Goal: Task Accomplishment & Management: Manage account settings

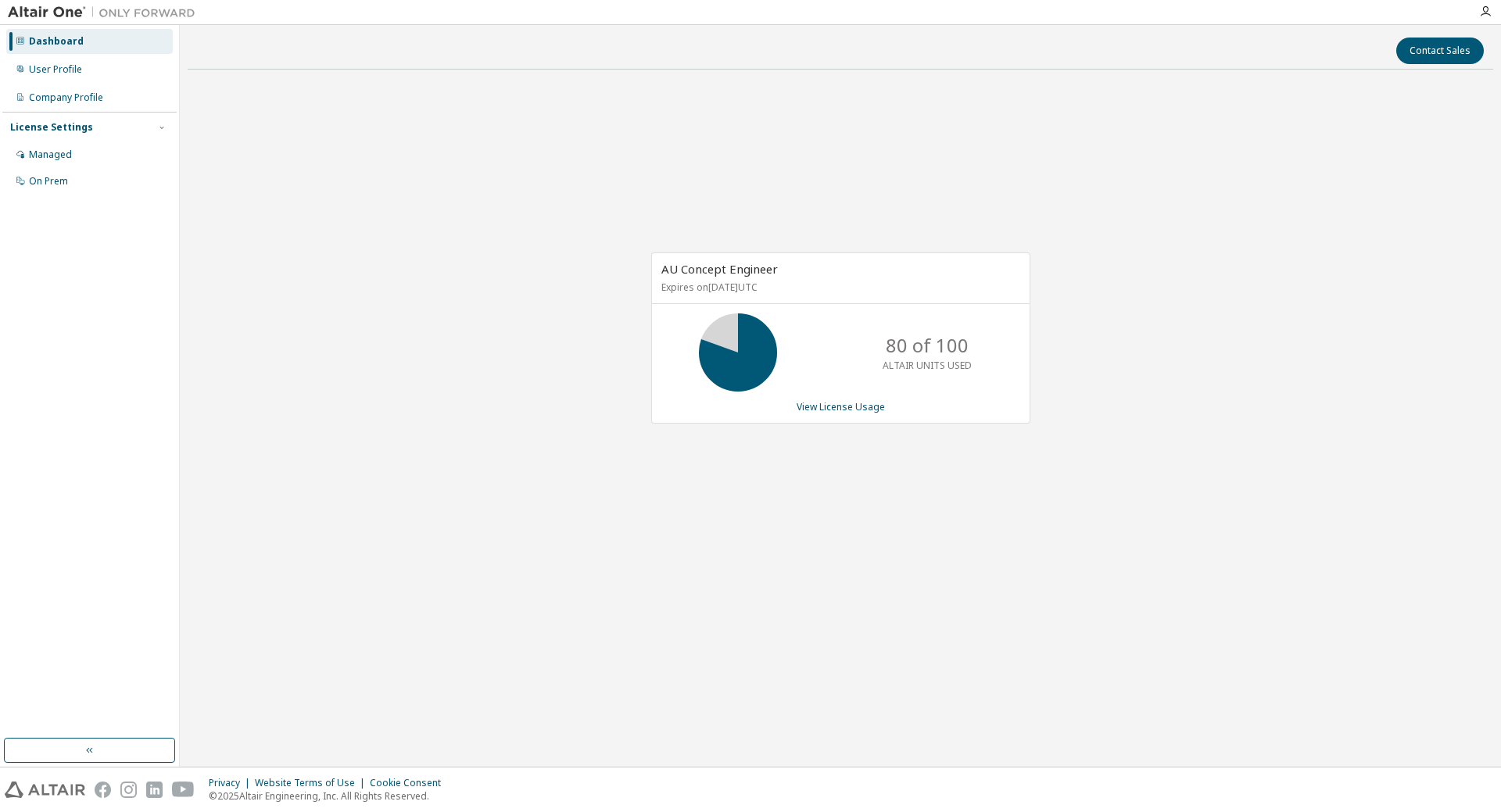
click at [856, 394] on div "AU Concept Engineer Expires on [DATE] UTC 80 of 100 ALTAIR UNITS USED View Lice…" at bounding box center [841, 338] width 379 height 172
click at [842, 398] on div "AU Concept Engineer Expires on [DATE] UTC 80 of 100 ALTAIR UNITS USED View Lice…" at bounding box center [841, 338] width 379 height 172
click at [843, 406] on link "View License Usage" at bounding box center [841, 407] width 88 height 13
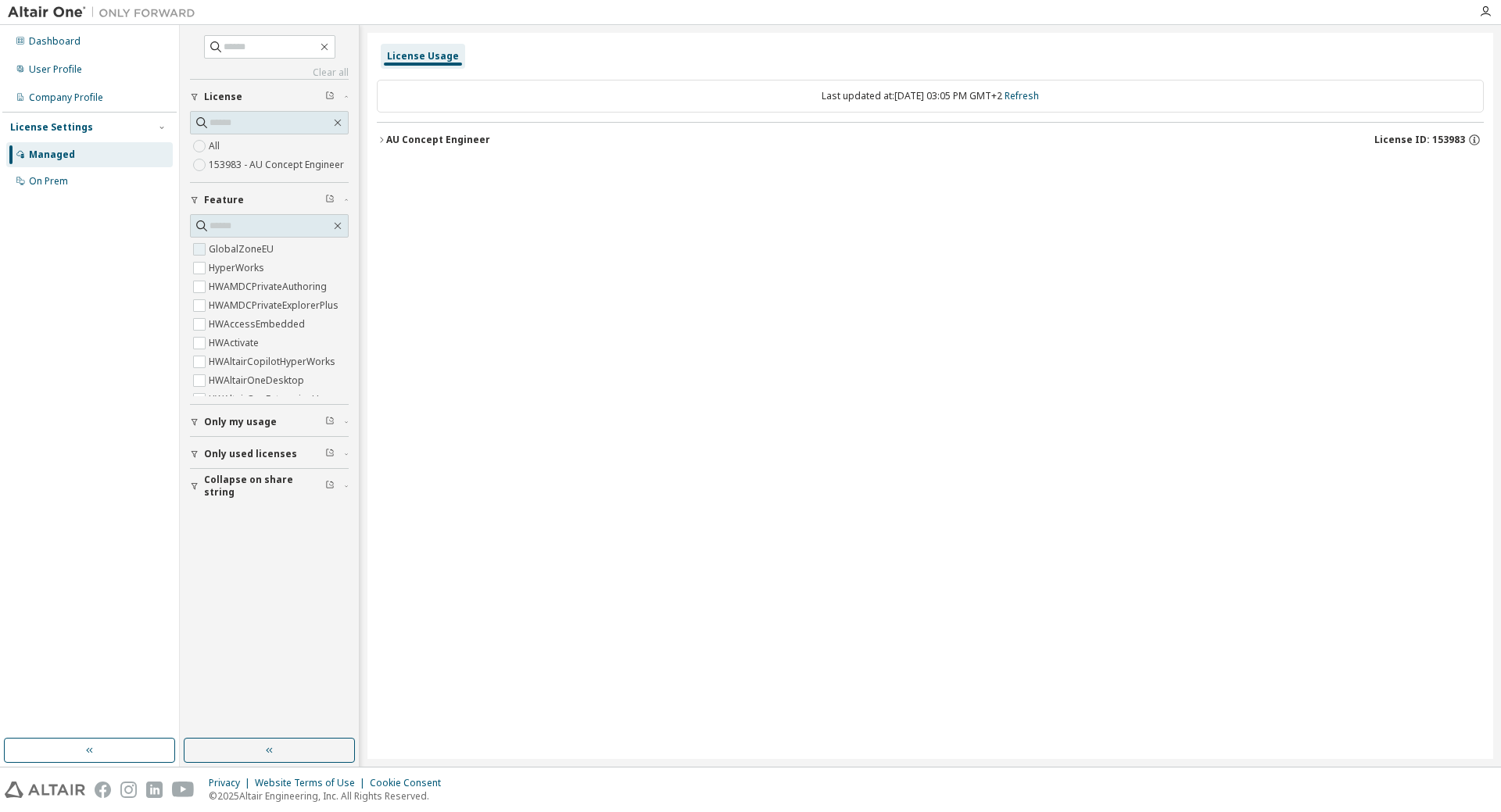
click at [254, 249] on label "GlobalZoneEU" at bounding box center [242, 249] width 68 height 19
click at [244, 249] on label "GlobalZoneEU" at bounding box center [242, 249] width 68 height 19
click at [254, 221] on input "text" at bounding box center [270, 225] width 121 height 16
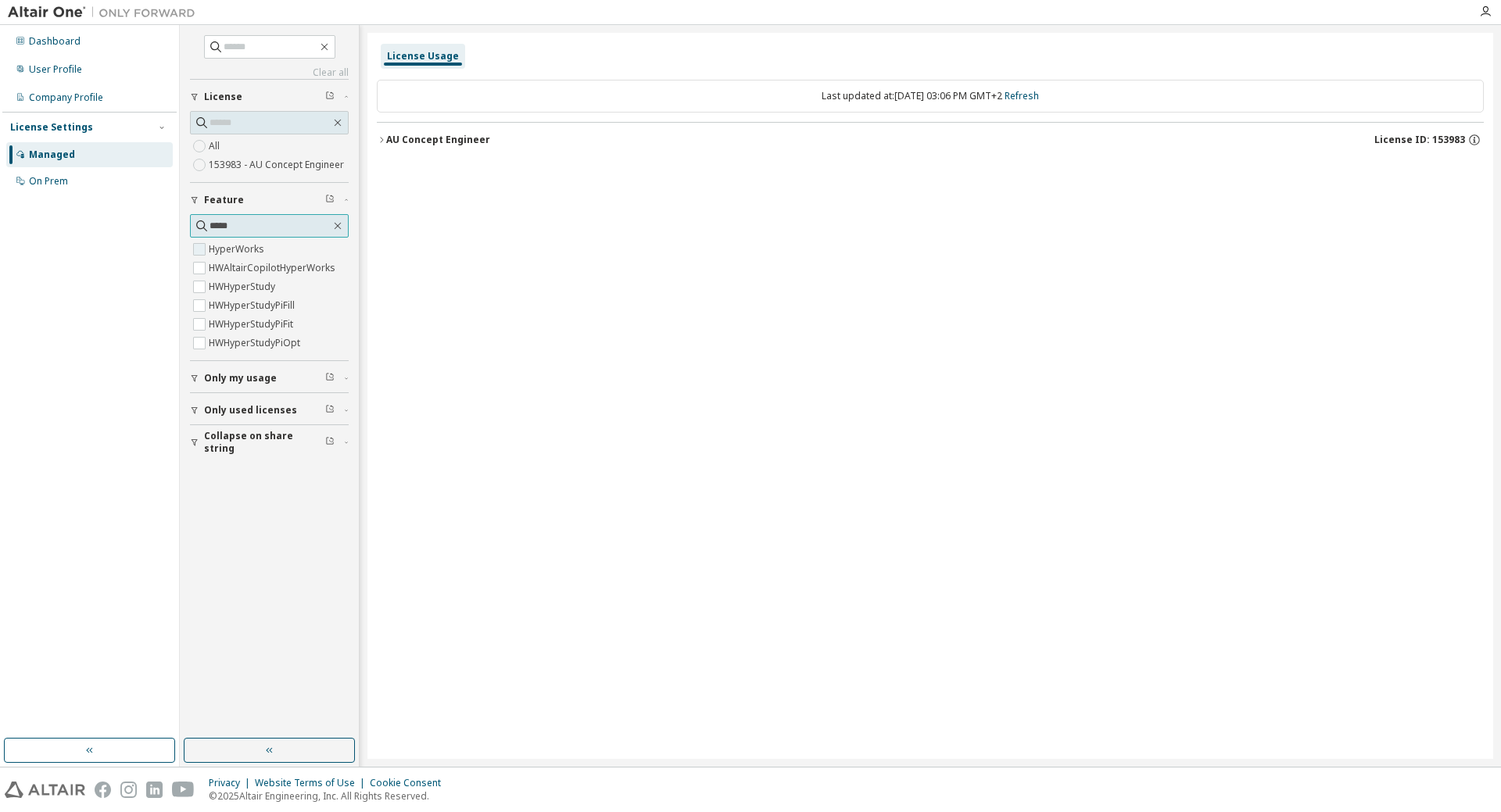
type input "*****"
click at [235, 252] on label "HyperWorks" at bounding box center [238, 249] width 59 height 19
click at [263, 229] on input "*****" at bounding box center [270, 225] width 121 height 16
drag, startPoint x: 284, startPoint y: 223, endPoint x: 154, endPoint y: 223, distance: 130.0
click at [154, 223] on div "Dashboard User Profile Company Profile License Settings Managed On Prem Clear a…" at bounding box center [750, 396] width 1501 height 742
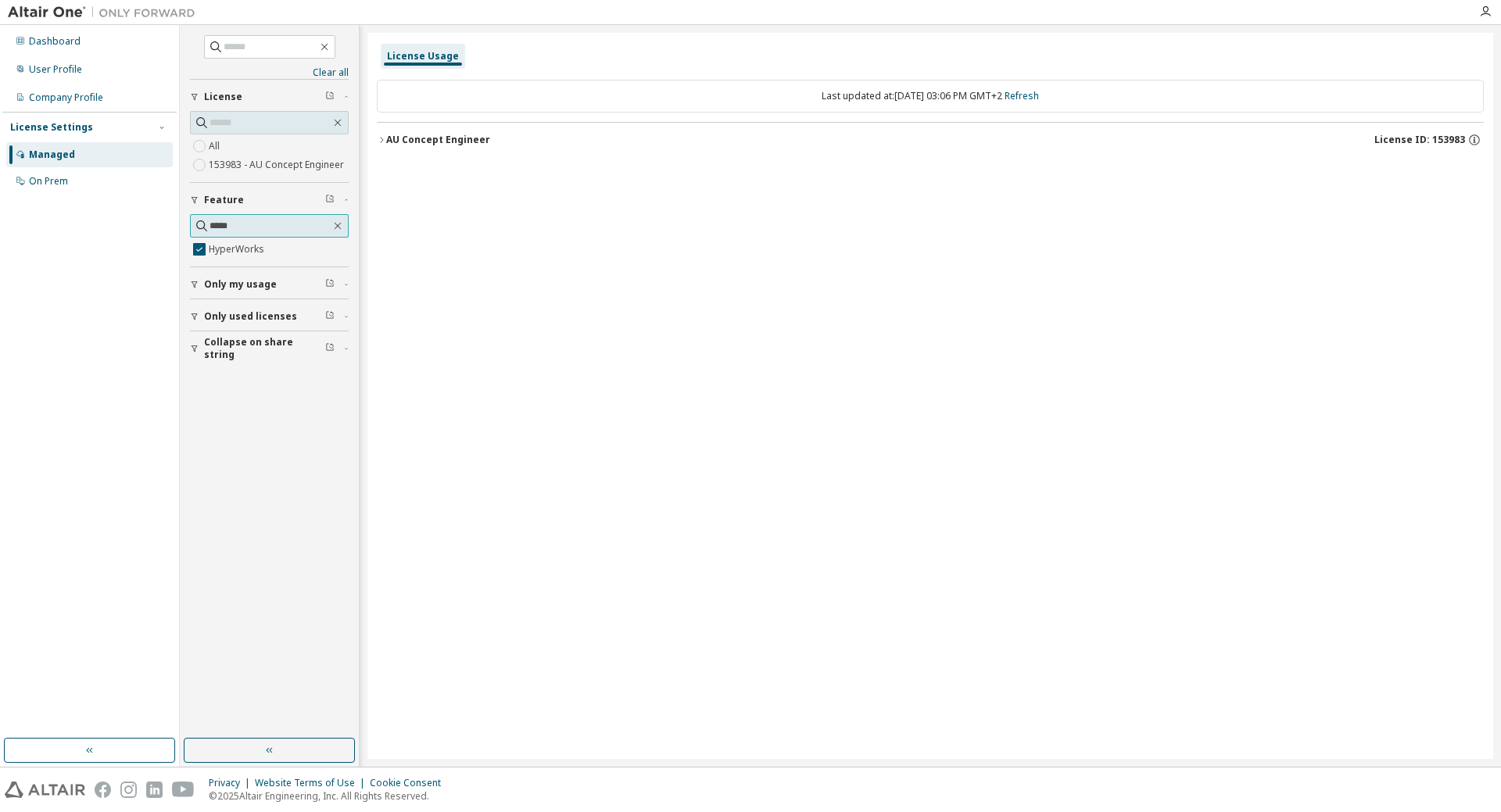
click at [321, 225] on input "*****" at bounding box center [270, 225] width 121 height 16
click at [234, 225] on input "*****" at bounding box center [270, 225] width 121 height 16
click at [224, 225] on input "*****" at bounding box center [270, 225] width 121 height 16
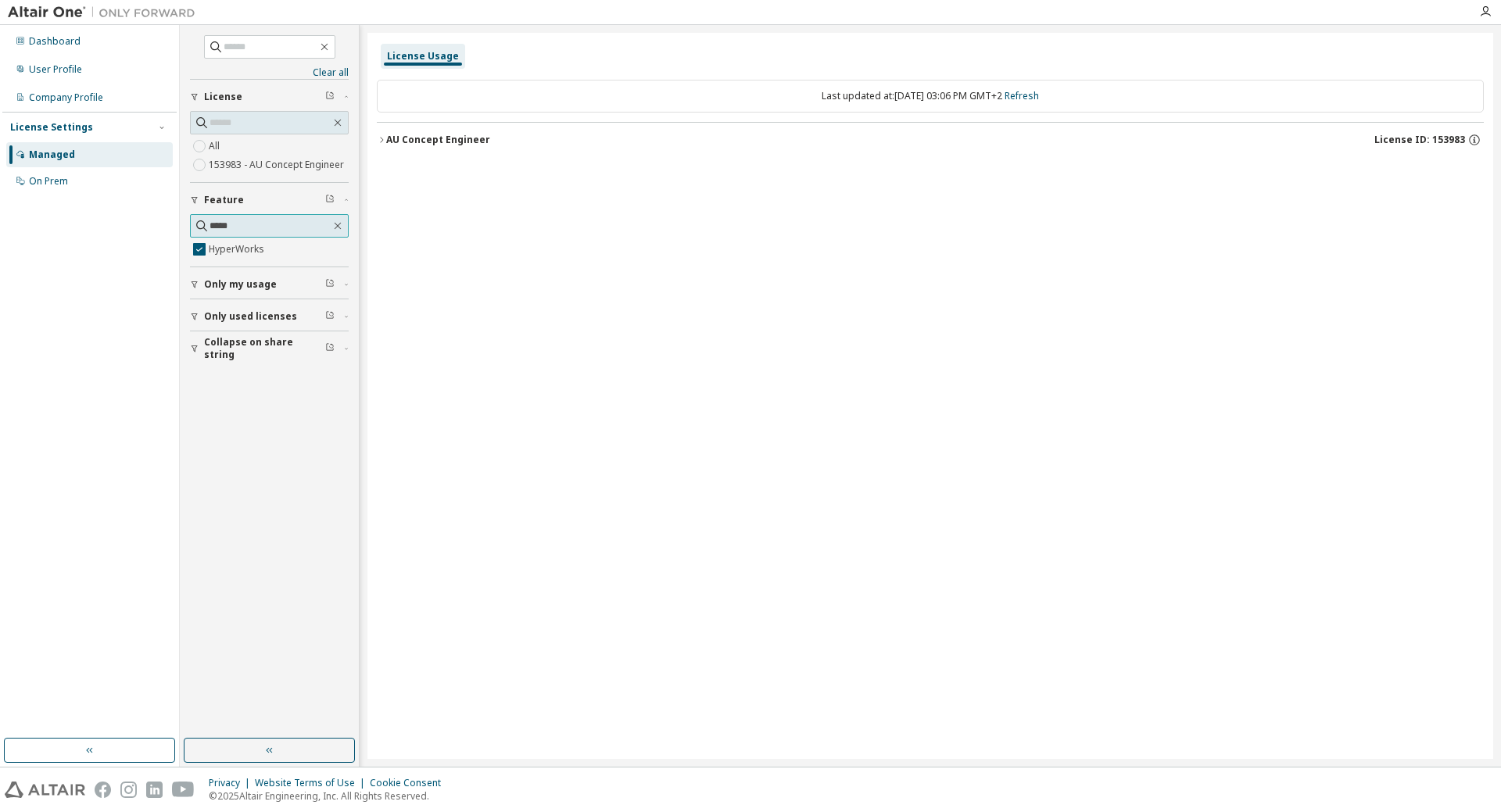
click at [224, 225] on input "*****" at bounding box center [270, 225] width 121 height 16
click at [342, 226] on icon "button" at bounding box center [337, 225] width 12 height 12
click at [290, 226] on input "text" at bounding box center [270, 225] width 121 height 16
type input "*"
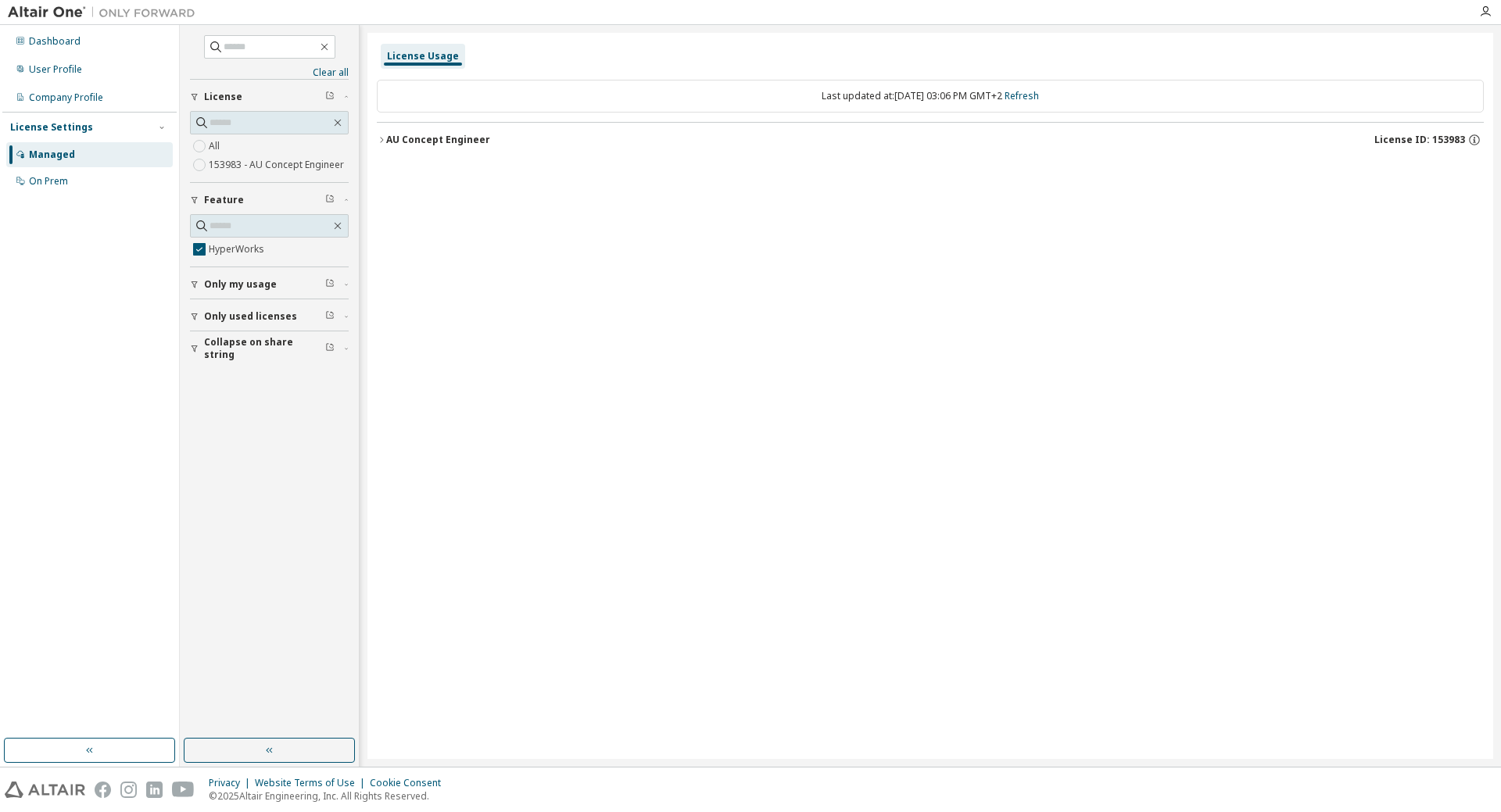
click at [422, 137] on div "AU Concept Engineer" at bounding box center [438, 140] width 104 height 12
click at [421, 163] on button "HyperWorks 80000 of 100000 used v26.0 Expire date: [DATE]" at bounding box center [930, 172] width 1079 height 34
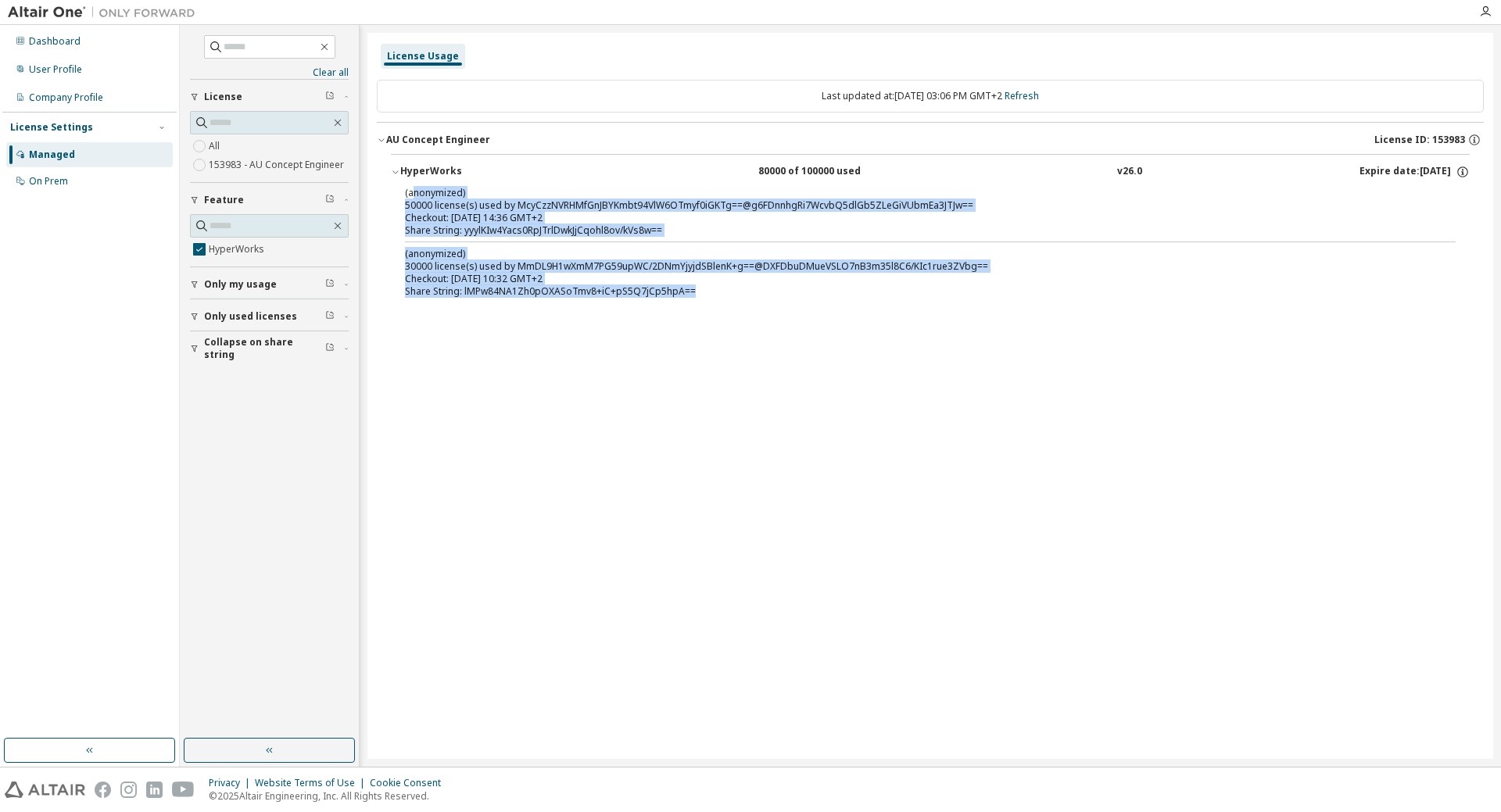
drag, startPoint x: 413, startPoint y: 192, endPoint x: 734, endPoint y: 309, distance: 341.7
click at [736, 306] on div "HyperWorks 80000 of 100000 used v26.0 Expire date: [DATE] (anonymized) 50000 li…" at bounding box center [930, 232] width 1107 height 156
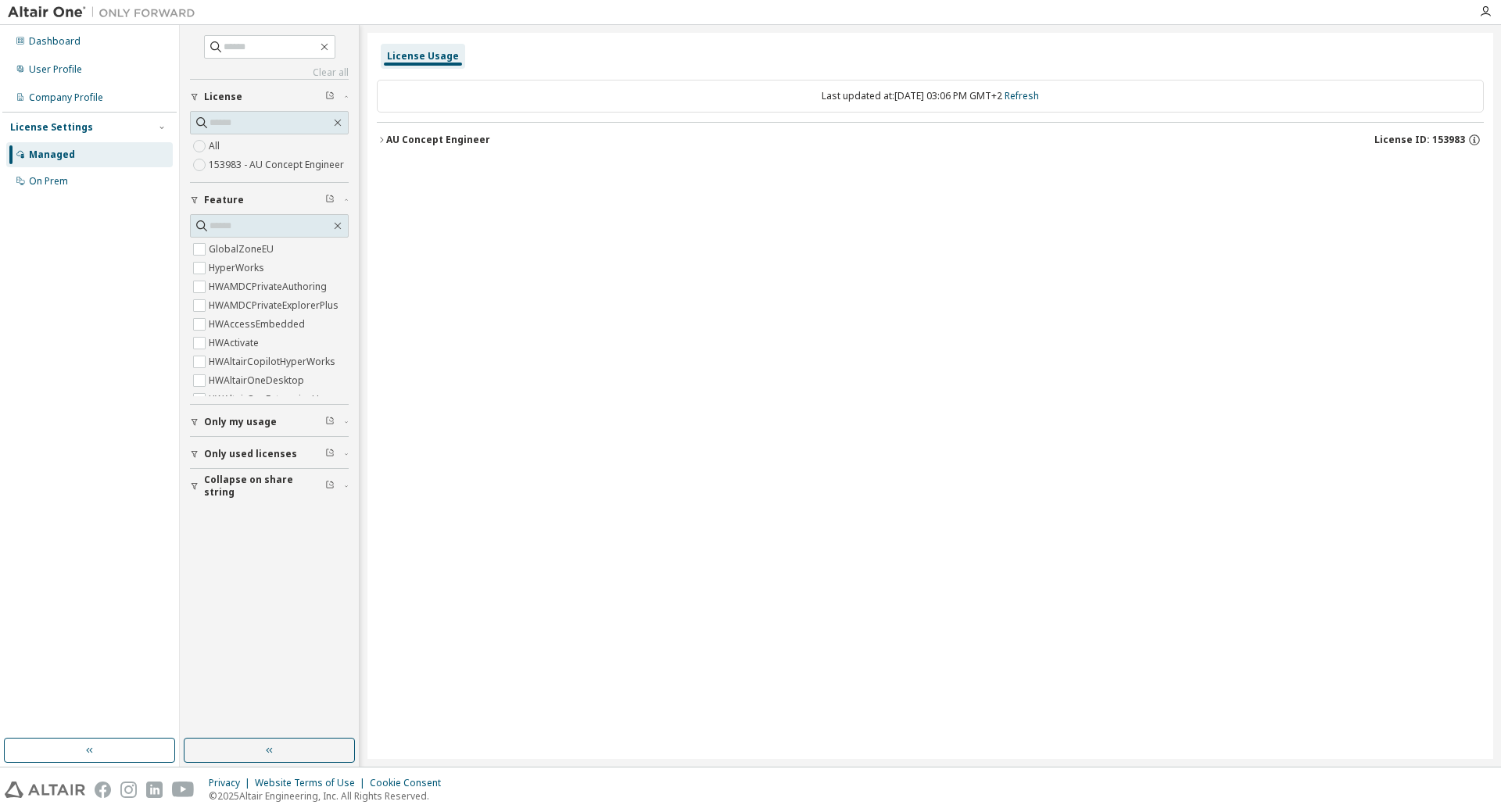
click at [391, 141] on div "AU Concept Engineer" at bounding box center [438, 140] width 104 height 12
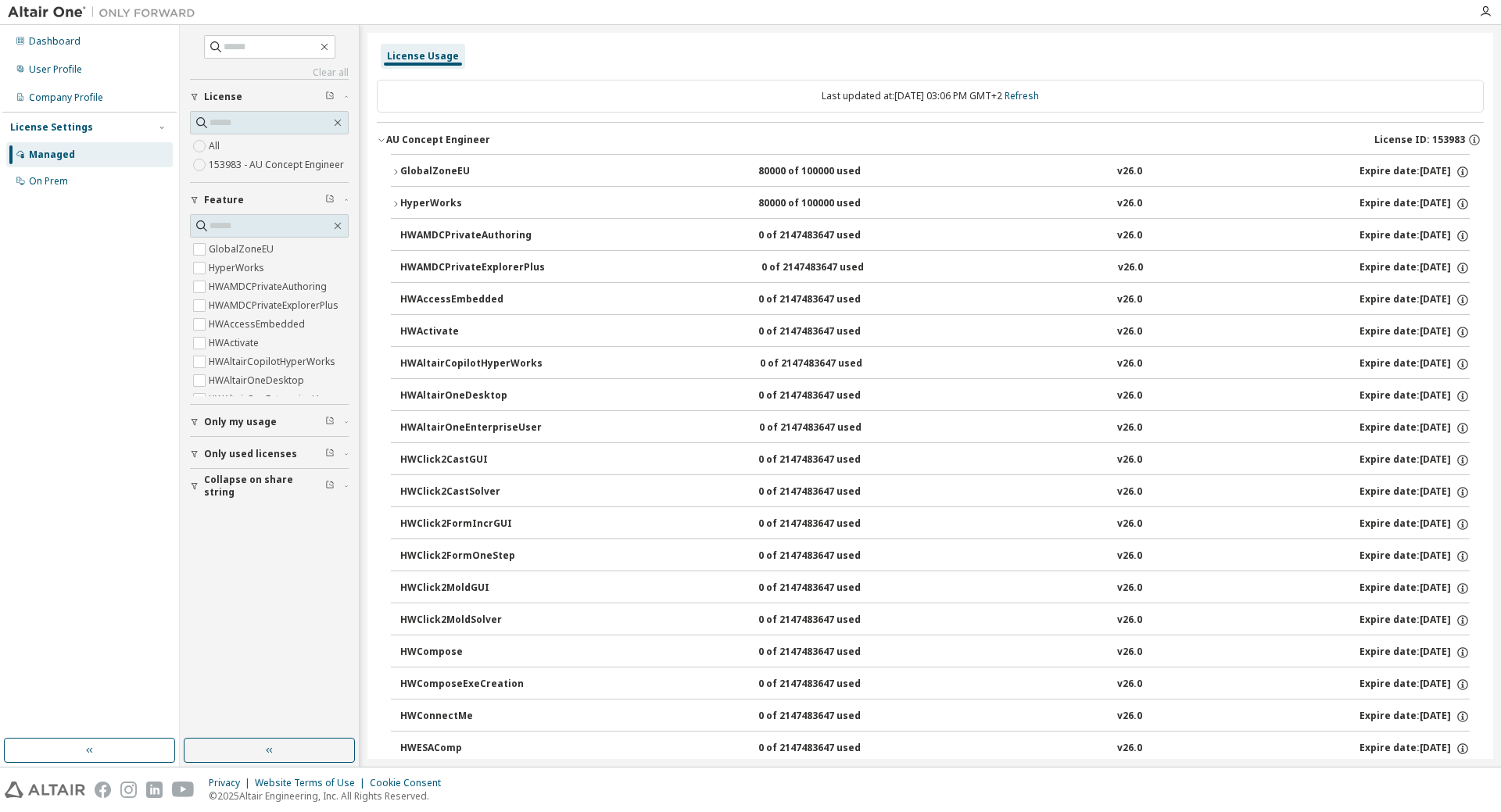
click at [444, 167] on div "GlobalZoneEU" at bounding box center [471, 172] width 141 height 14
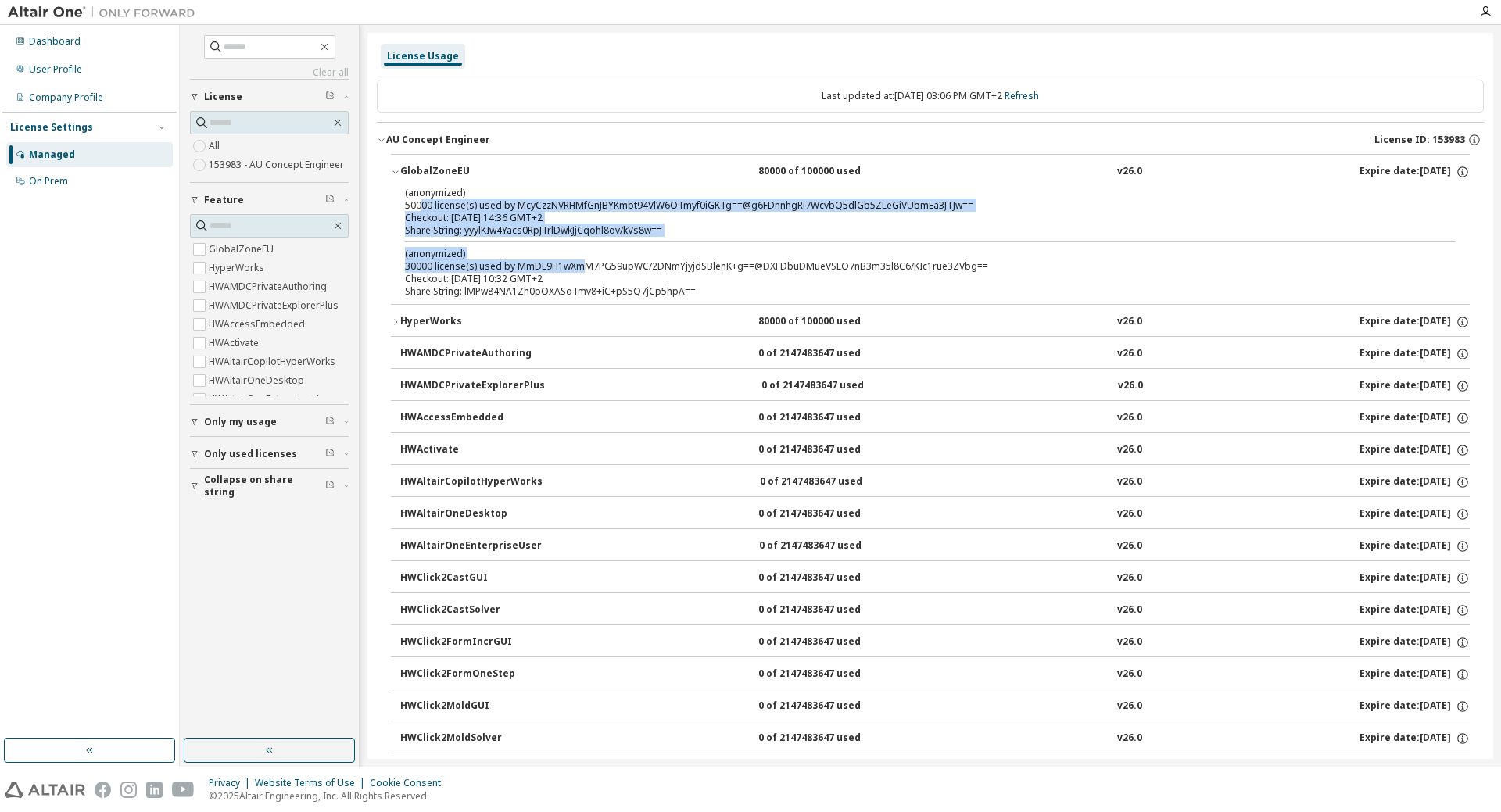
drag, startPoint x: 421, startPoint y: 209, endPoint x: 578, endPoint y: 270, distance: 168.4
click at [578, 270] on div "(anonymized) 50000 license(s) used by McyCzzNVRHMfGnJBYKmbt94VlW6OTmyf0iGKTg==@…" at bounding box center [930, 245] width 1079 height 118
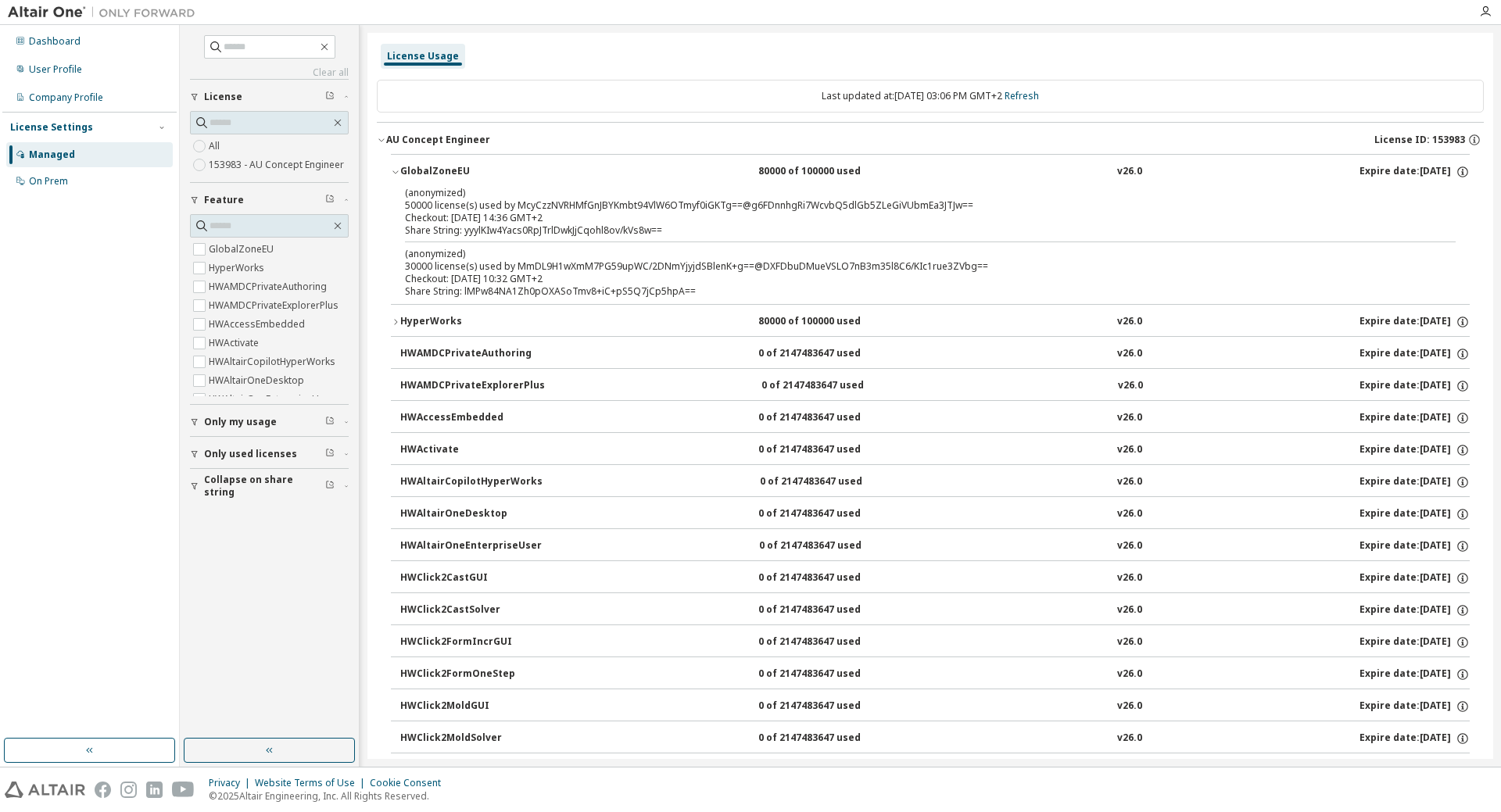
click at [579, 281] on div "Checkout: [DATE] 10:32 GMT+2" at bounding box center [912, 279] width 1013 height 12
click at [438, 169] on div "GlobalZoneEU" at bounding box center [471, 172] width 141 height 14
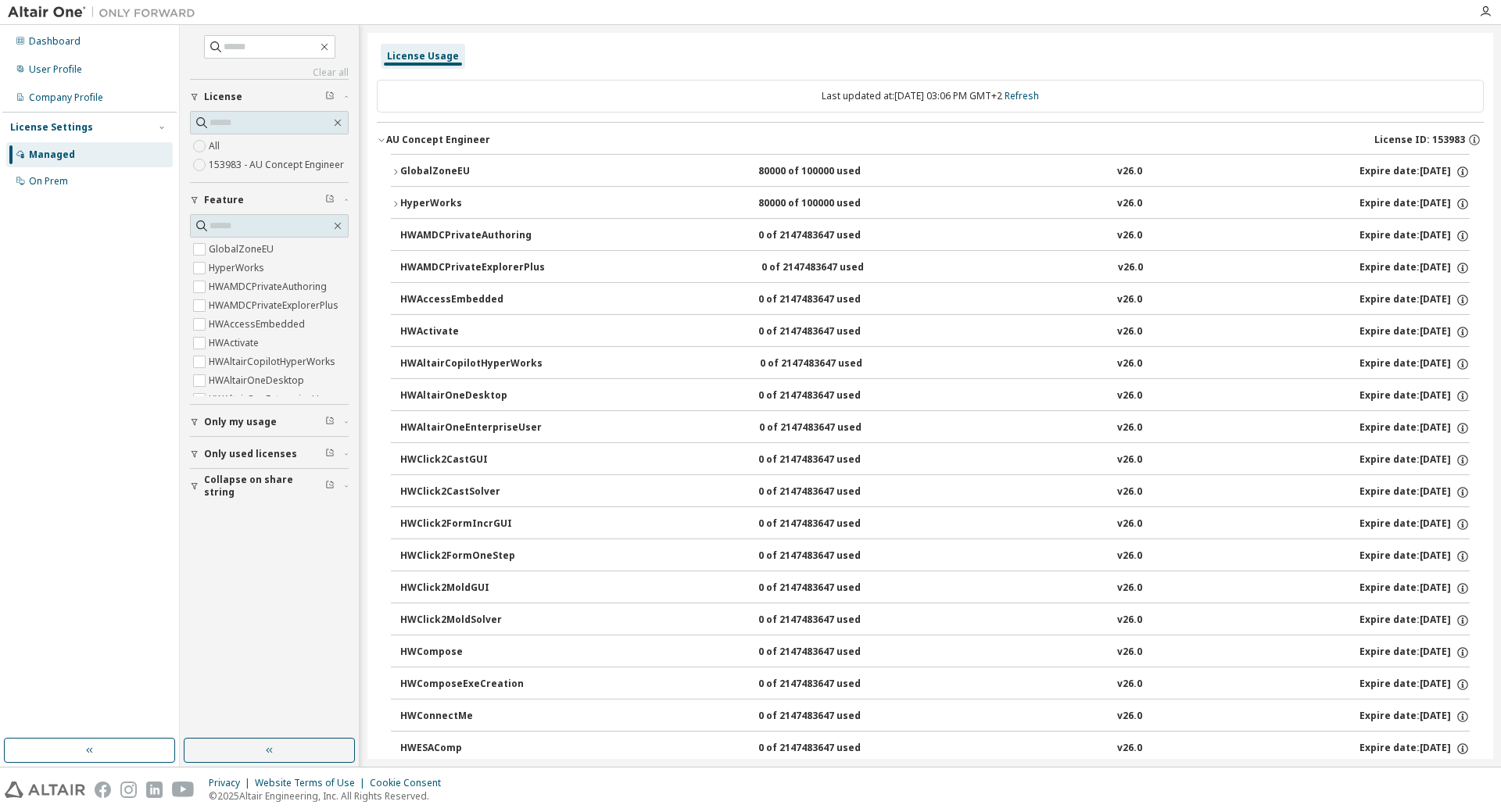
click at [445, 212] on button "HyperWorks 80000 of 100000 used v26.0 Expire date: [DATE]" at bounding box center [930, 204] width 1079 height 34
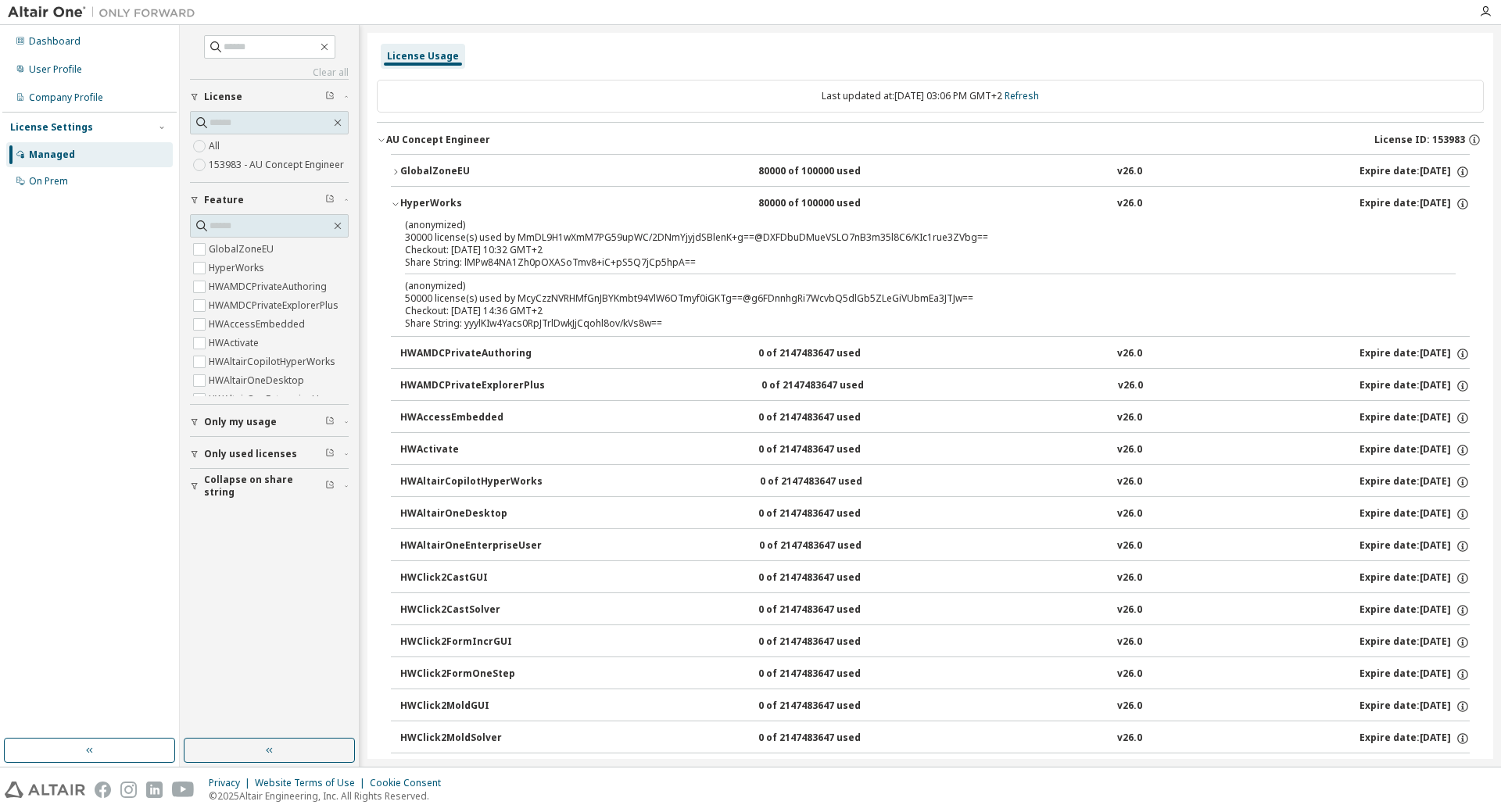
click at [449, 207] on div "HyperWorks" at bounding box center [471, 203] width 141 height 14
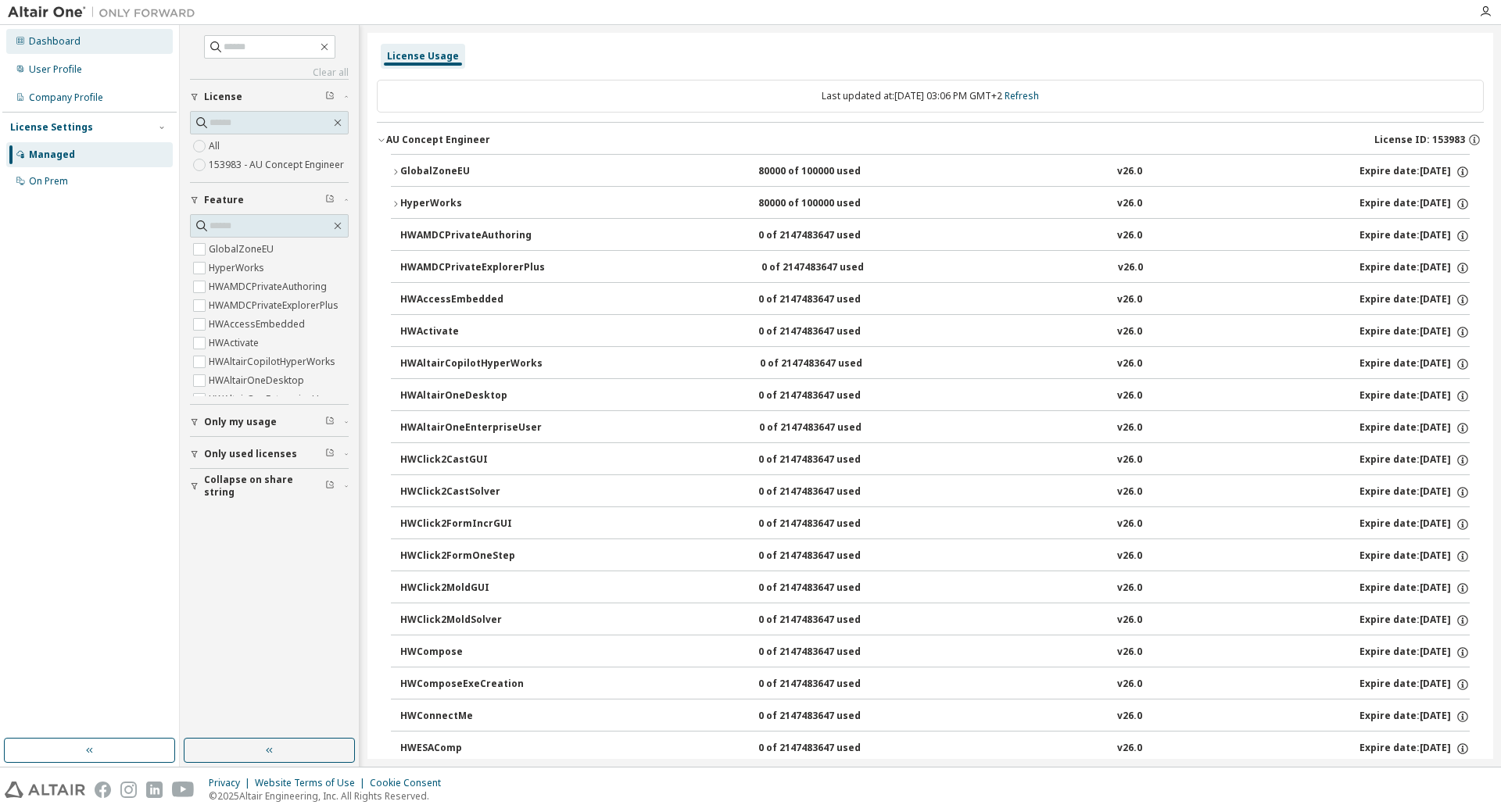
click at [50, 46] on div "Dashboard" at bounding box center [54, 41] width 51 height 12
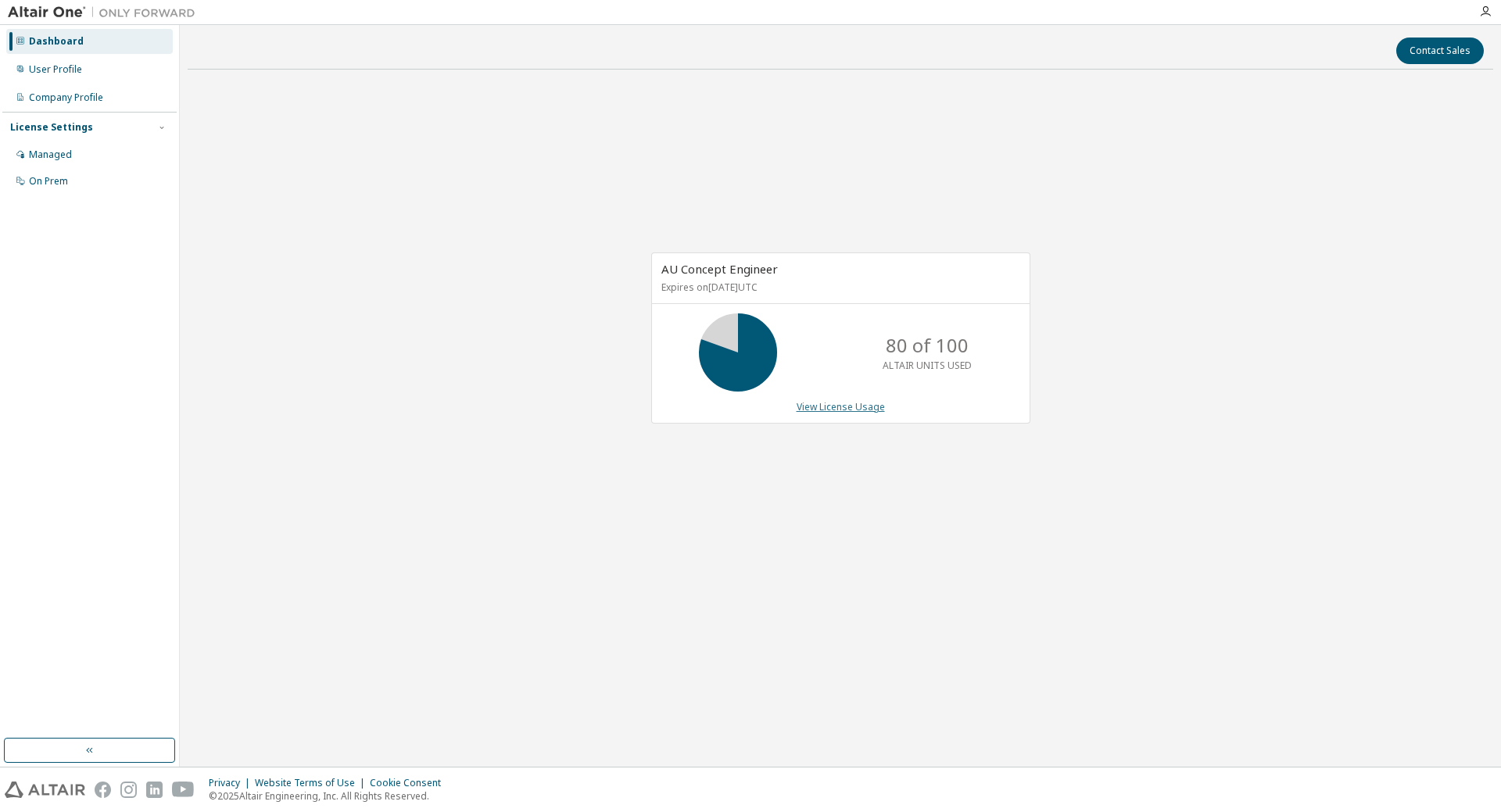
click at [846, 409] on link "View License Usage" at bounding box center [841, 407] width 88 height 13
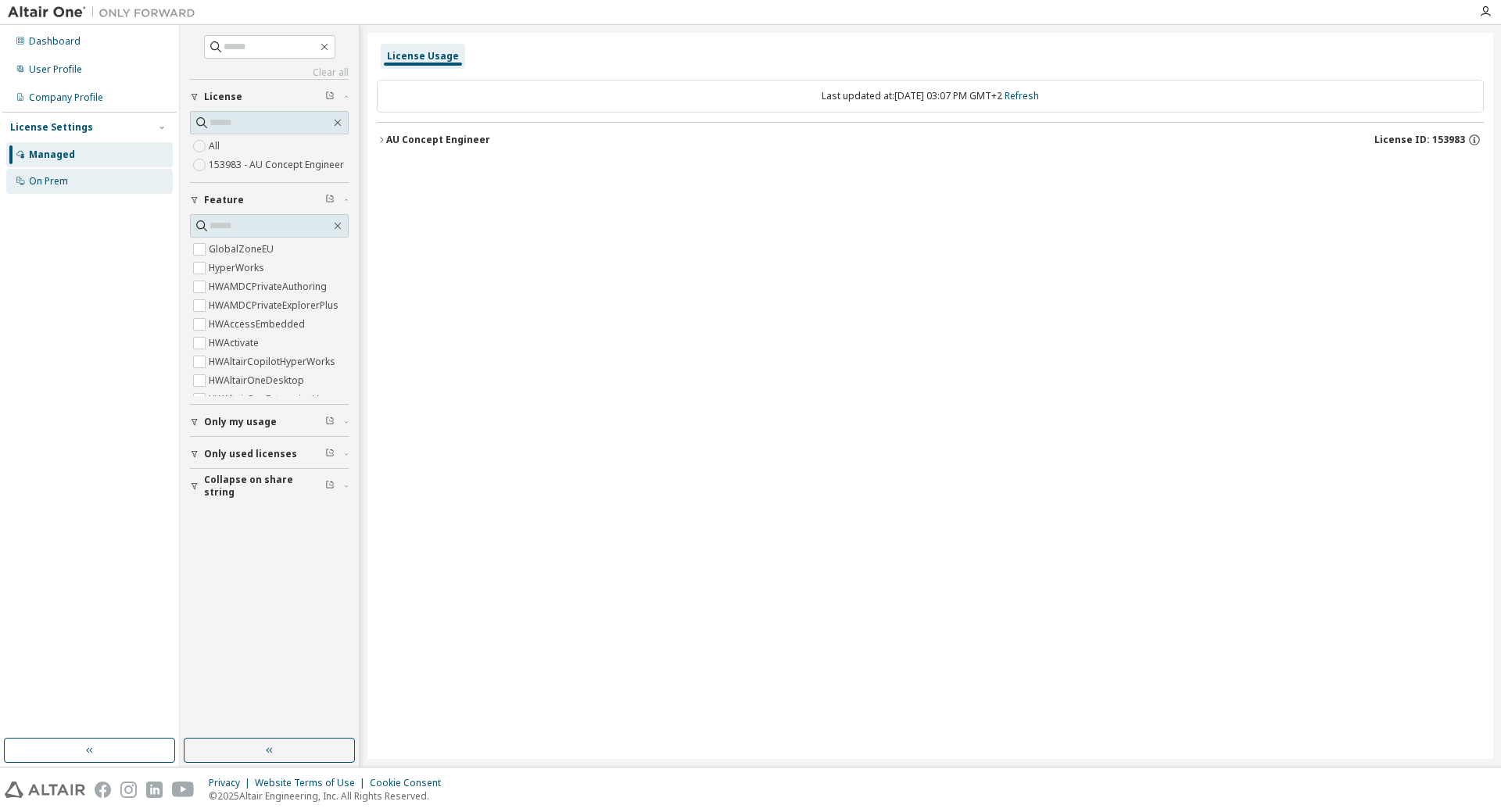
click at [79, 186] on div "On Prem" at bounding box center [90, 181] width 167 height 25
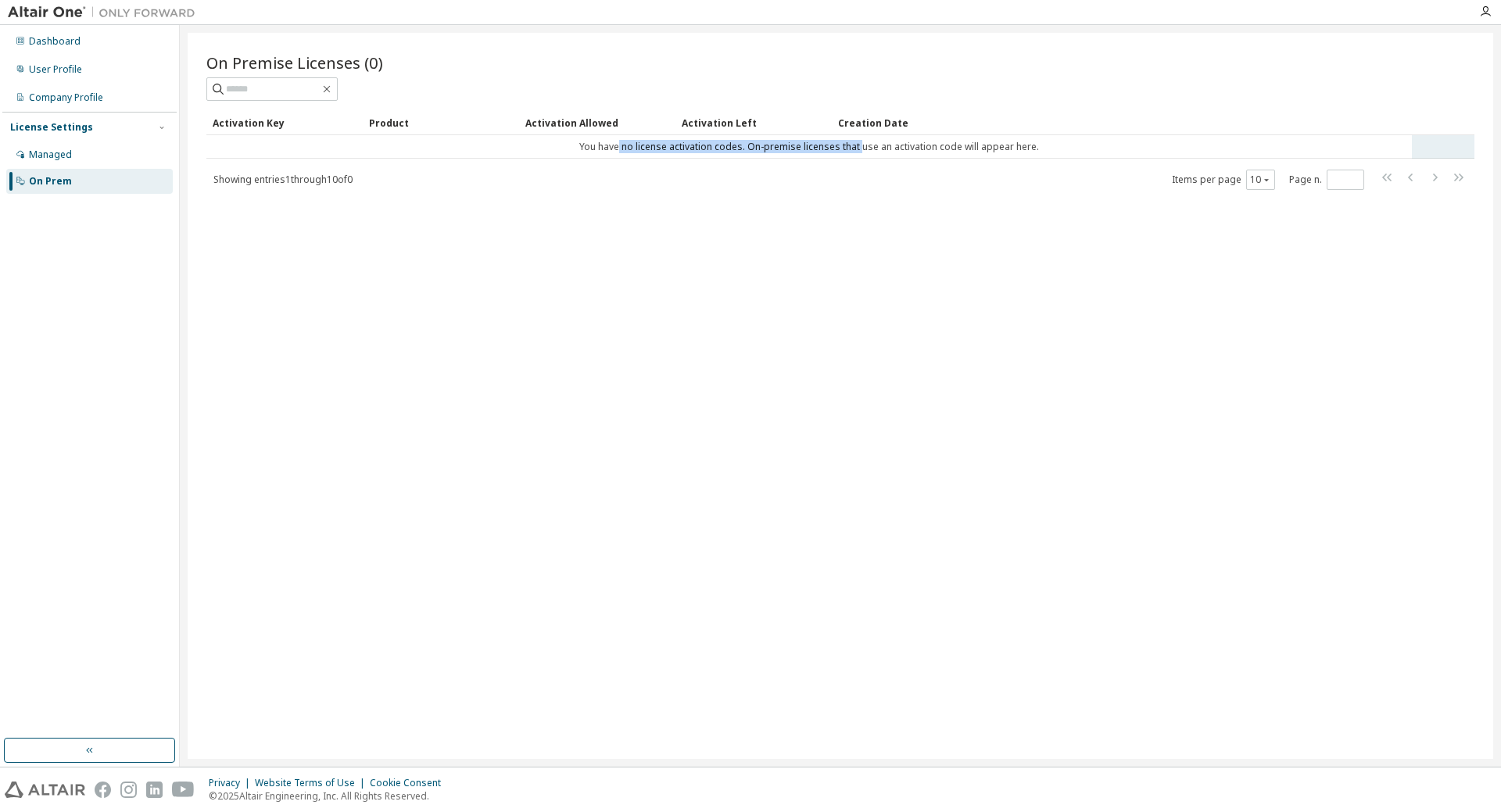
drag, startPoint x: 624, startPoint y: 146, endPoint x: 862, endPoint y: 150, distance: 238.0
click at [862, 150] on td "You have no license activation codes. On-premise licenses that use an activatio…" at bounding box center [809, 147] width 1205 height 24
click at [909, 150] on td "You have no license activation codes. On-premise licenses that use an activatio…" at bounding box center [809, 147] width 1205 height 24
click at [60, 156] on div "Managed" at bounding box center [50, 154] width 43 height 12
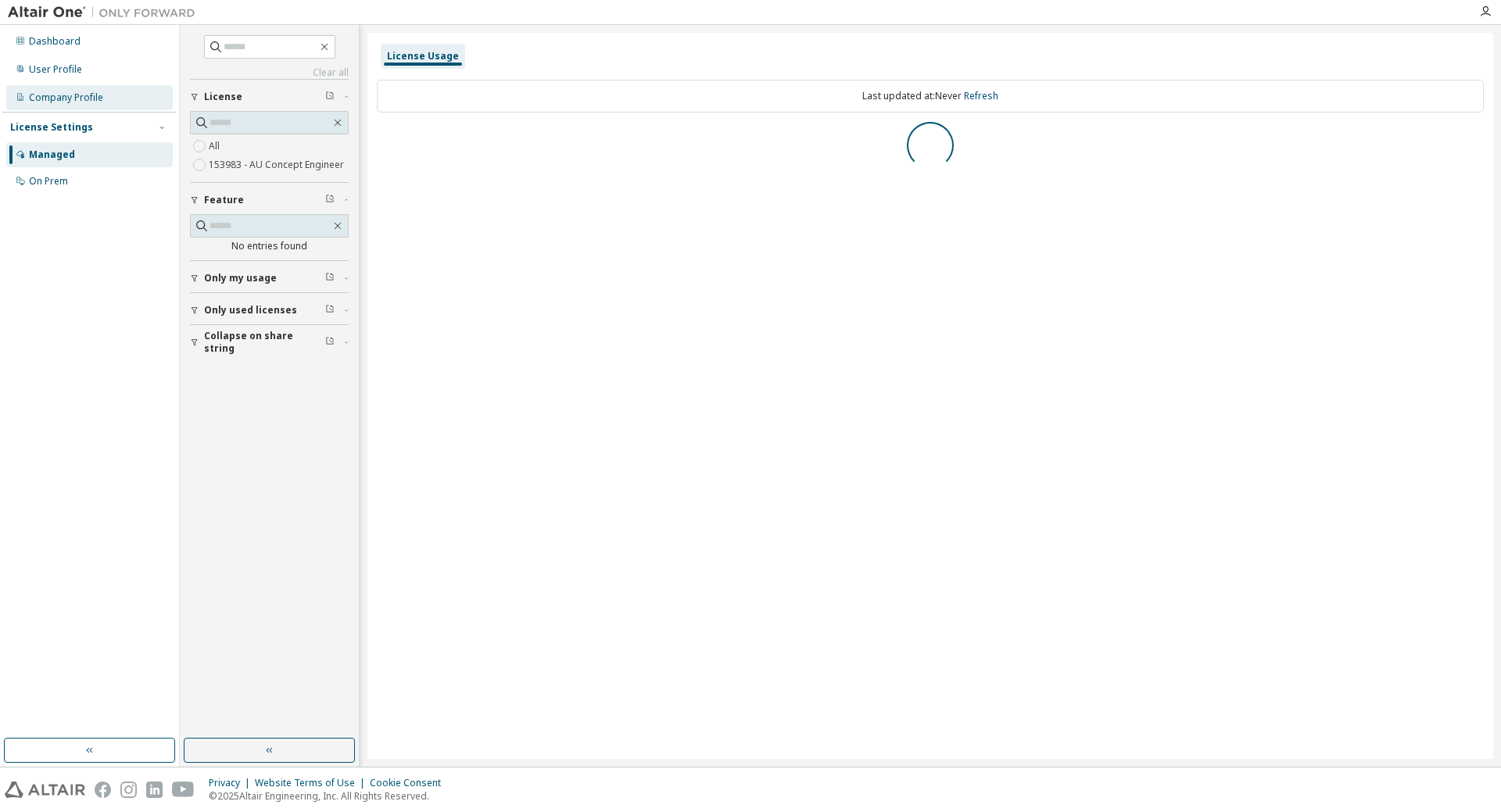
click at [93, 90] on div "Company Profile" at bounding box center [90, 97] width 167 height 25
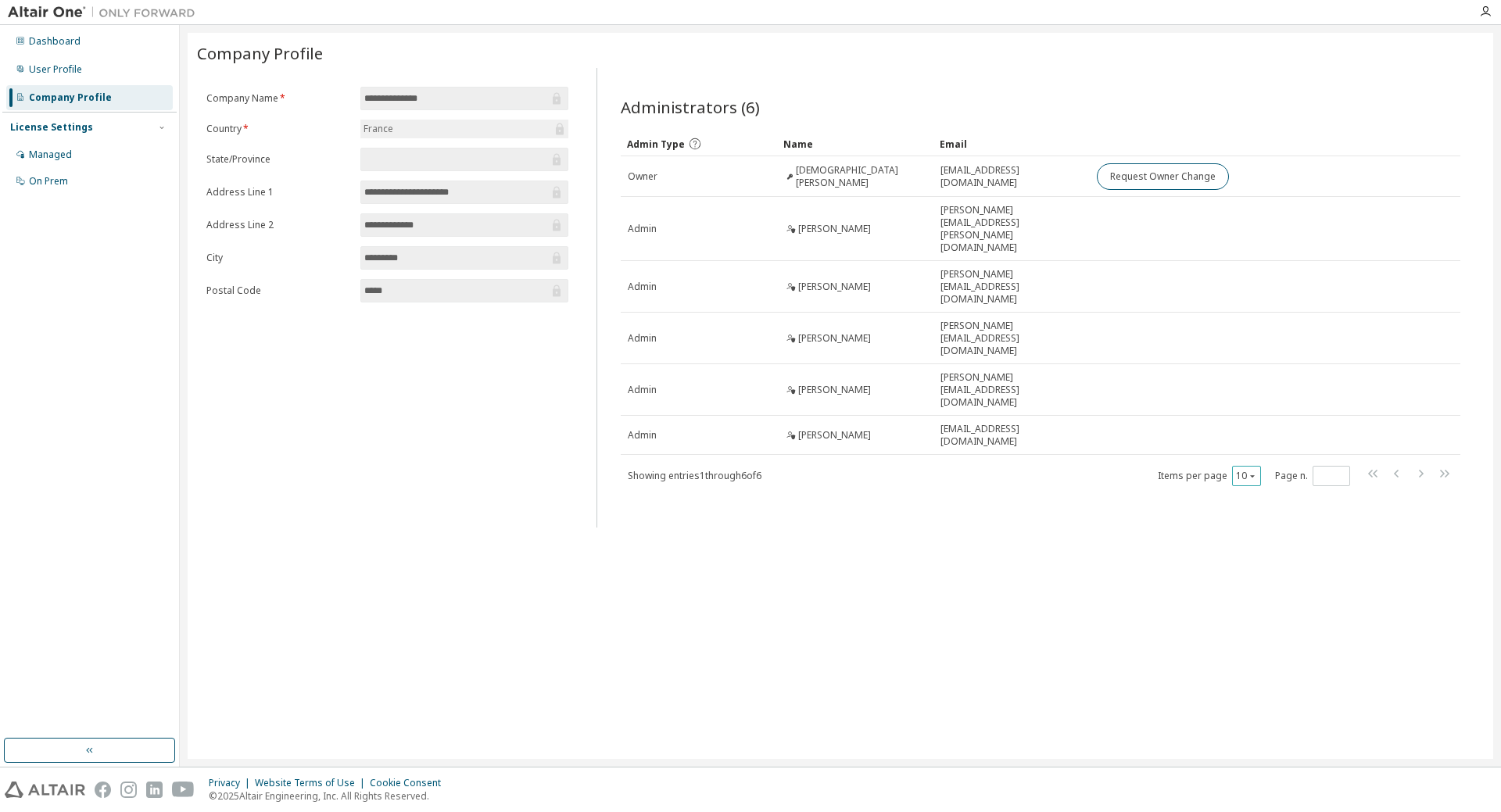
click at [1258, 466] on div "10" at bounding box center [1246, 475] width 29 height 20
click at [87, 61] on div "User Profile" at bounding box center [90, 69] width 167 height 25
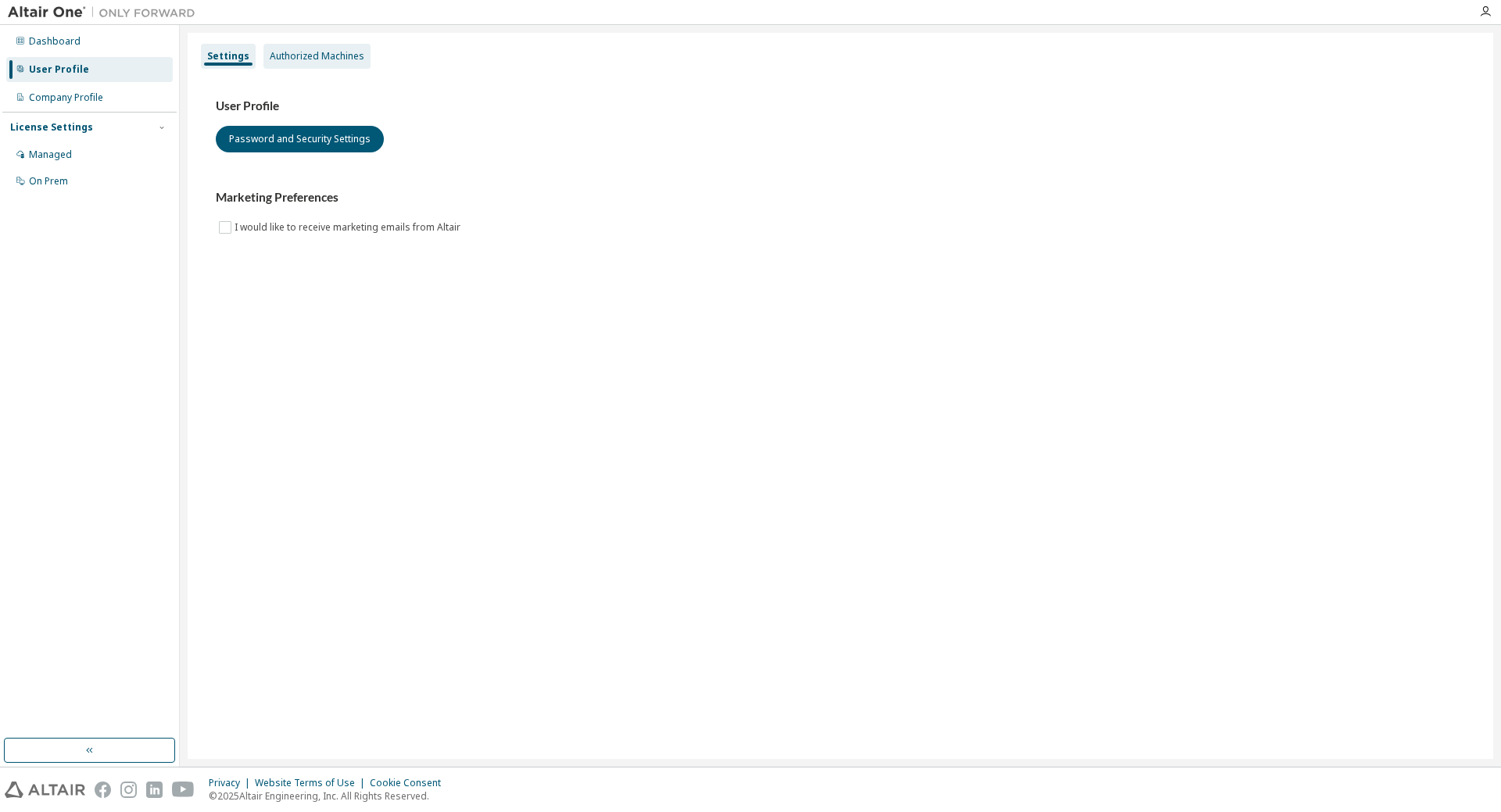
click at [341, 52] on div "Authorized Machines" at bounding box center [317, 56] width 95 height 12
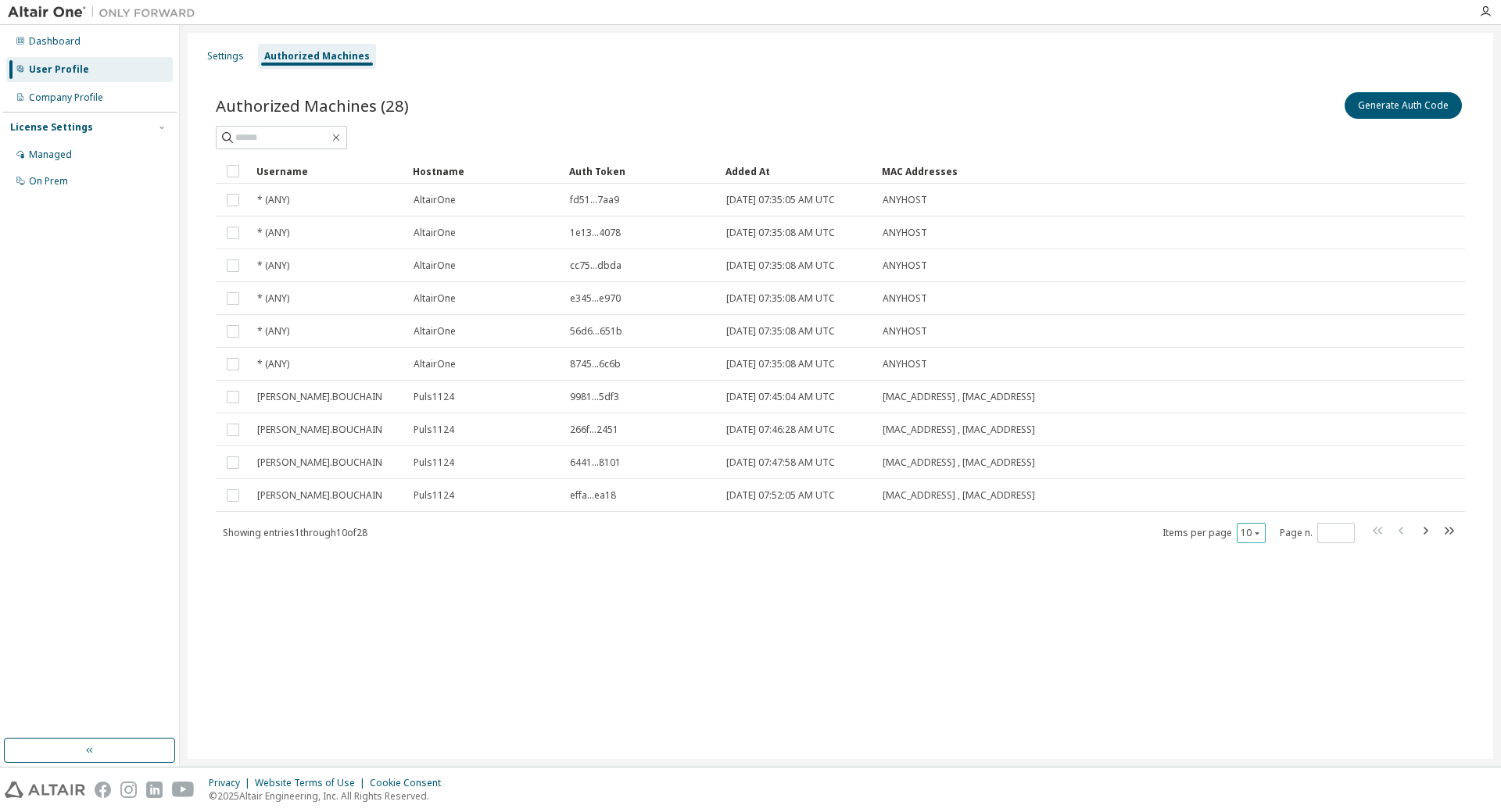
click at [1262, 533] on div "10" at bounding box center [1251, 533] width 29 height 20
click at [1259, 533] on icon "button" at bounding box center [1257, 533] width 9 height 9
click at [1261, 625] on div "100" at bounding box center [1299, 629] width 125 height 19
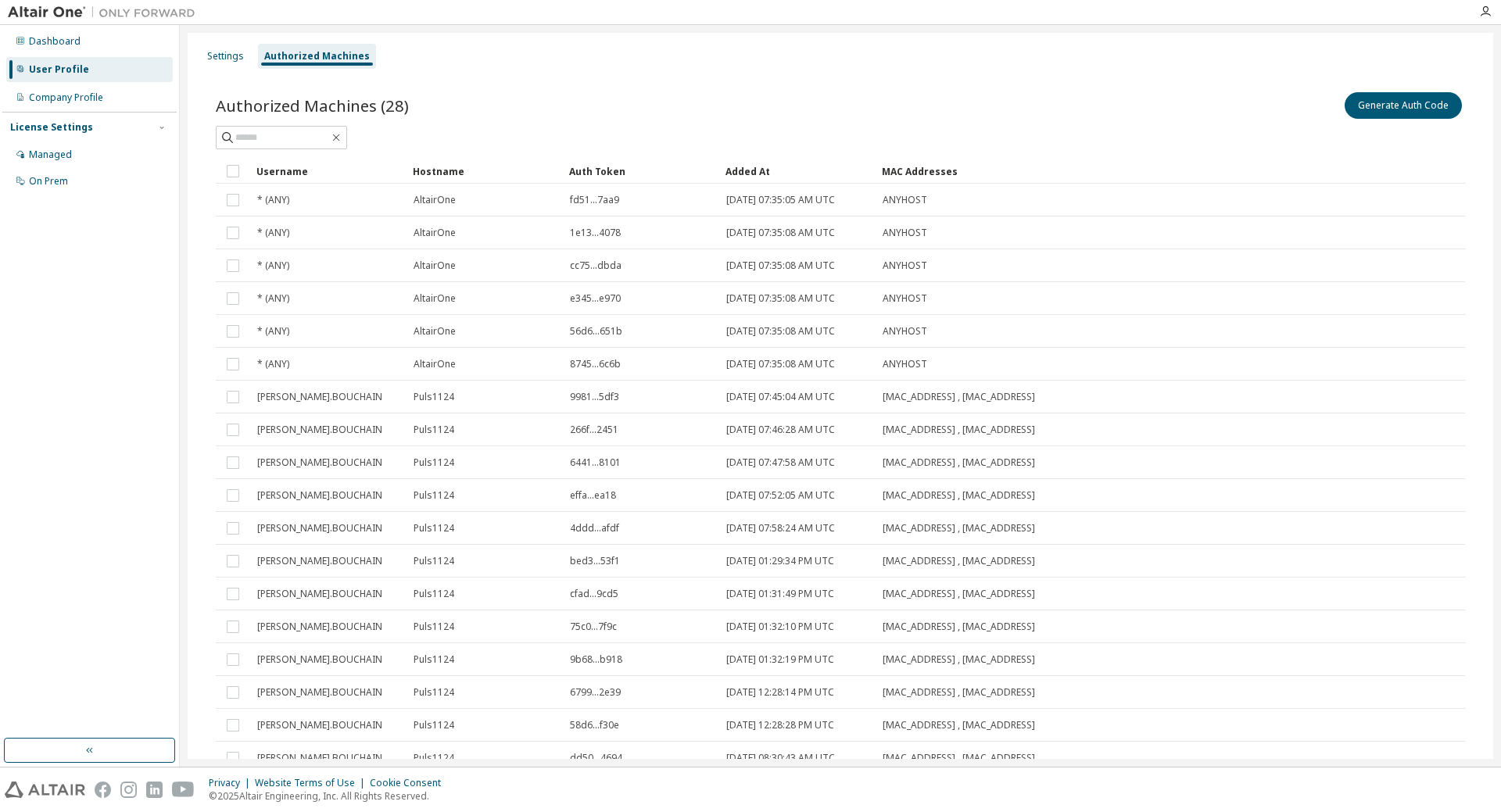
scroll to position [426, 0]
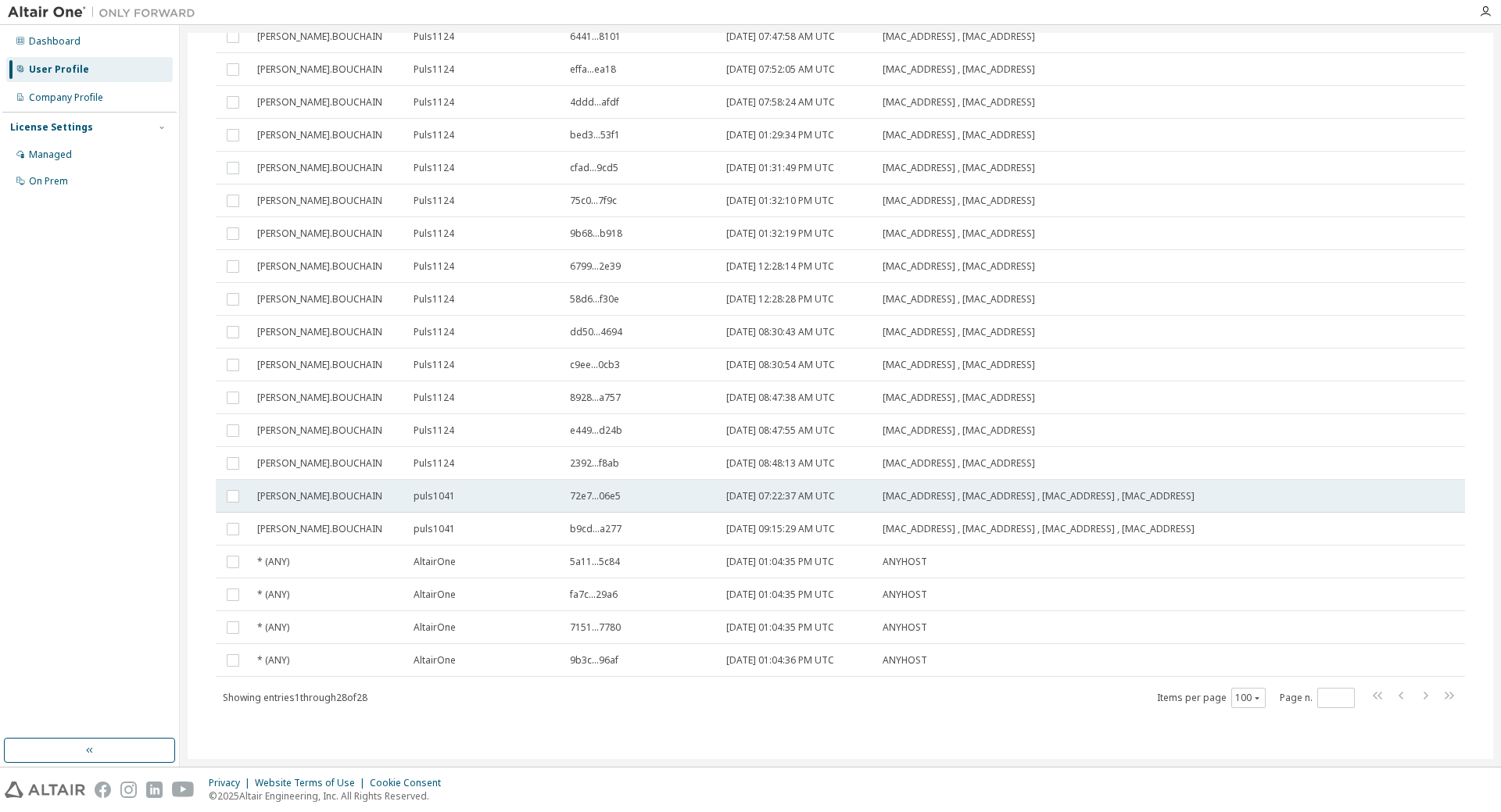
click at [446, 495] on span "puls1041" at bounding box center [434, 496] width 42 height 12
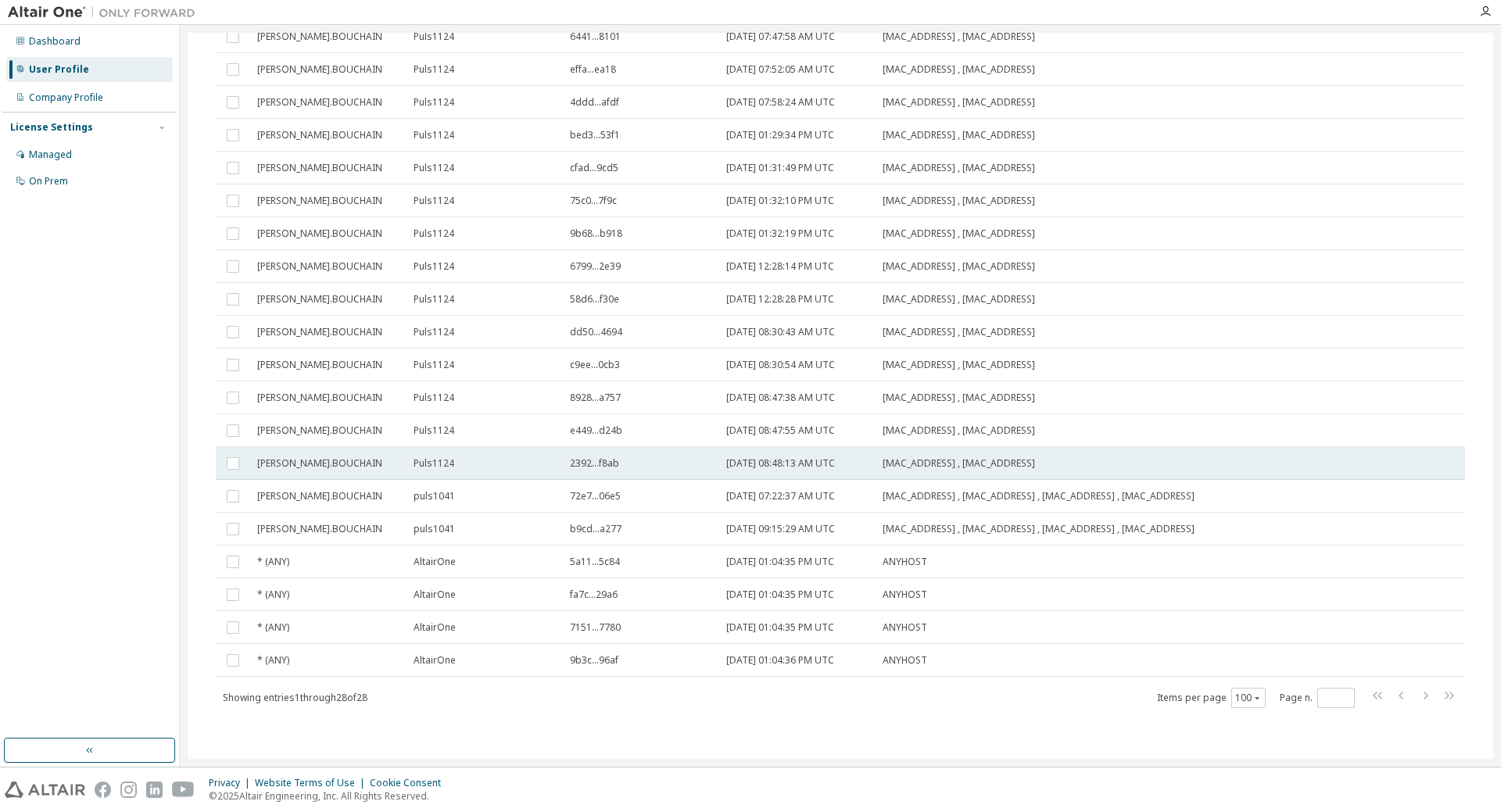
click at [447, 466] on span "Puls1124" at bounding box center [434, 463] width 41 height 12
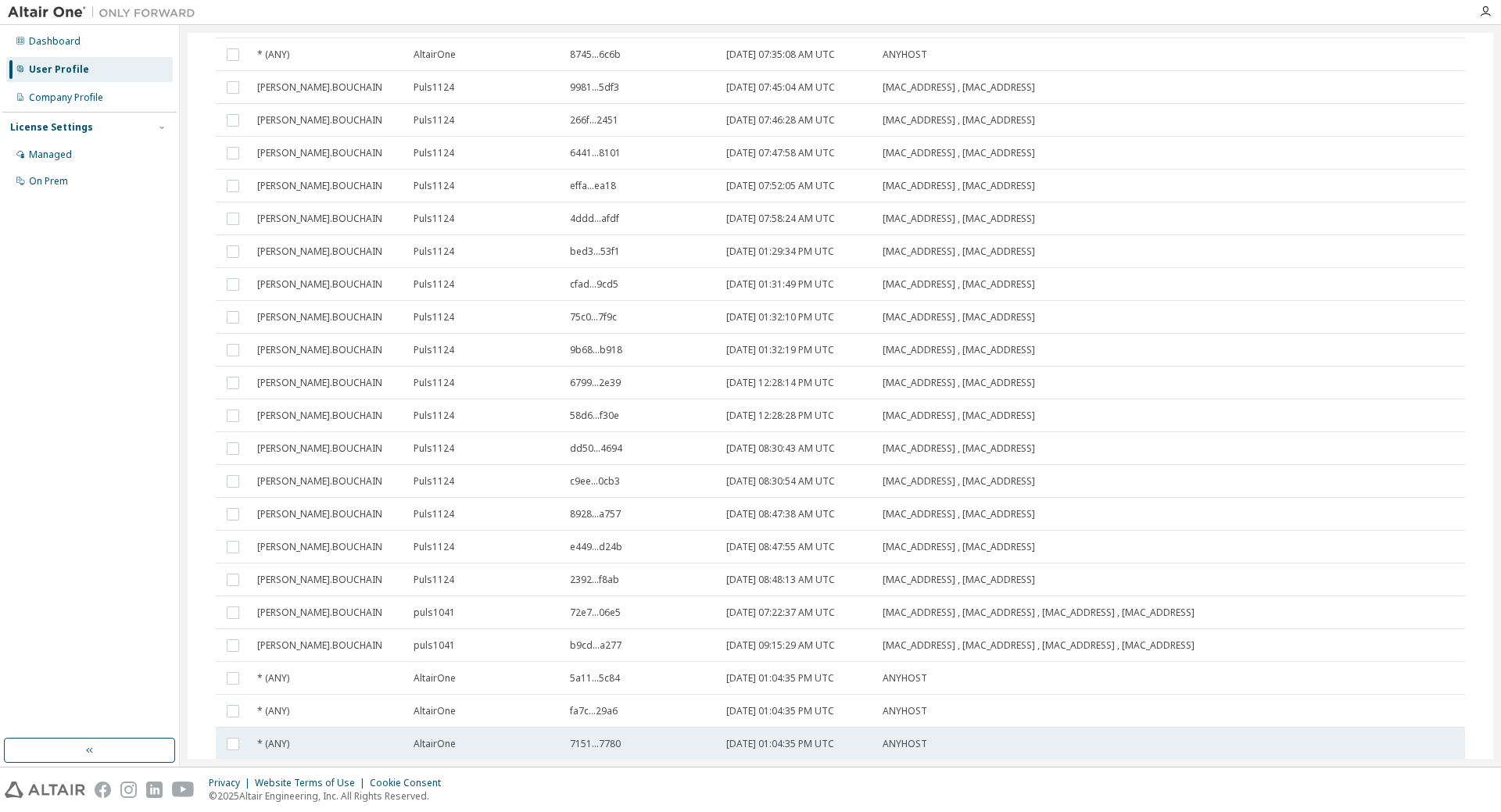
scroll to position [0, 0]
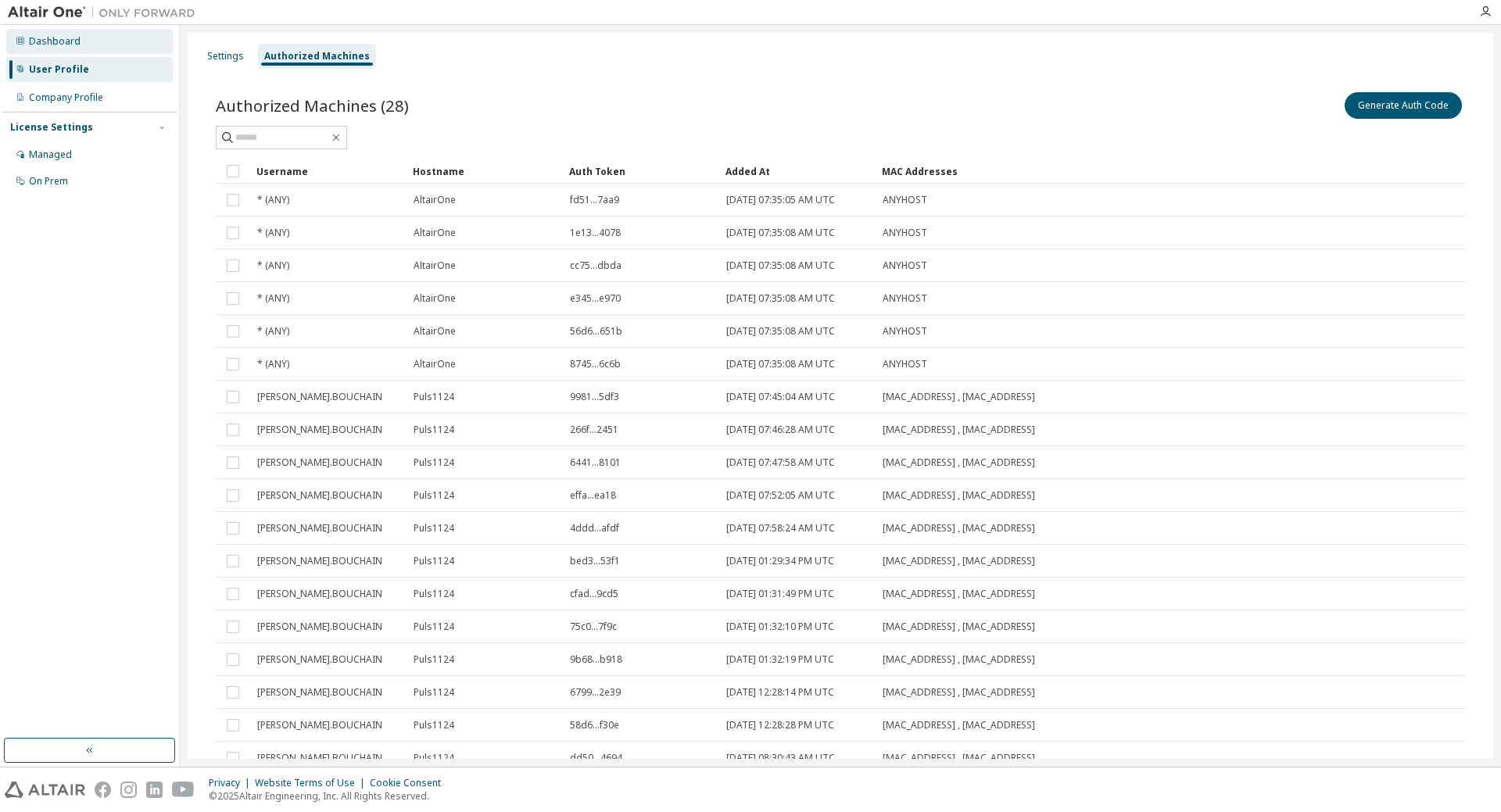
click at [70, 45] on div "Dashboard" at bounding box center [54, 41] width 51 height 12
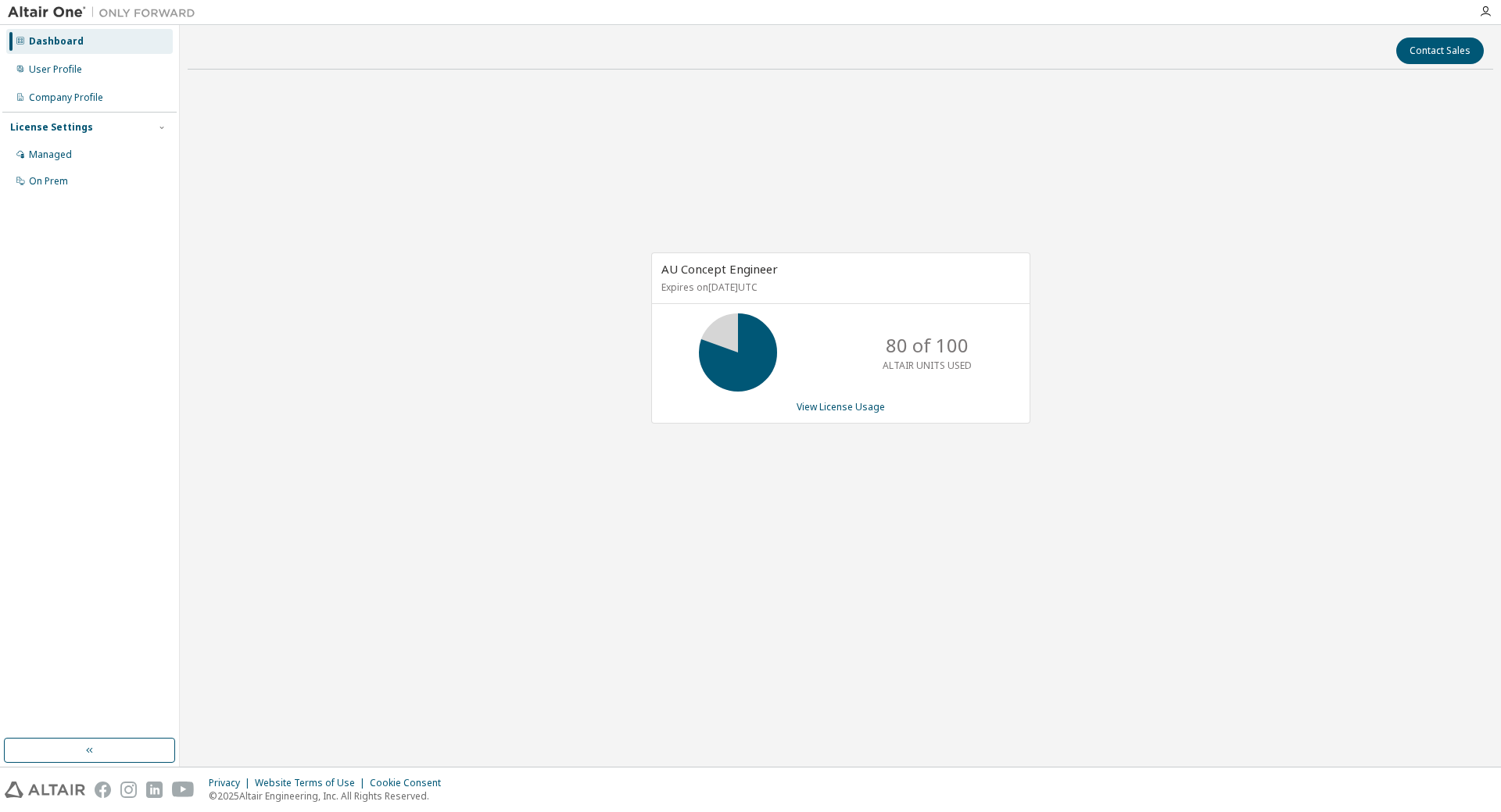
click at [847, 413] on div "AU Concept Engineer Expires on [DATE] UTC 80 of 100 ALTAIR UNITS USED View Lice…" at bounding box center [841, 338] width 379 height 172
click at [853, 407] on link "View License Usage" at bounding box center [841, 407] width 88 height 13
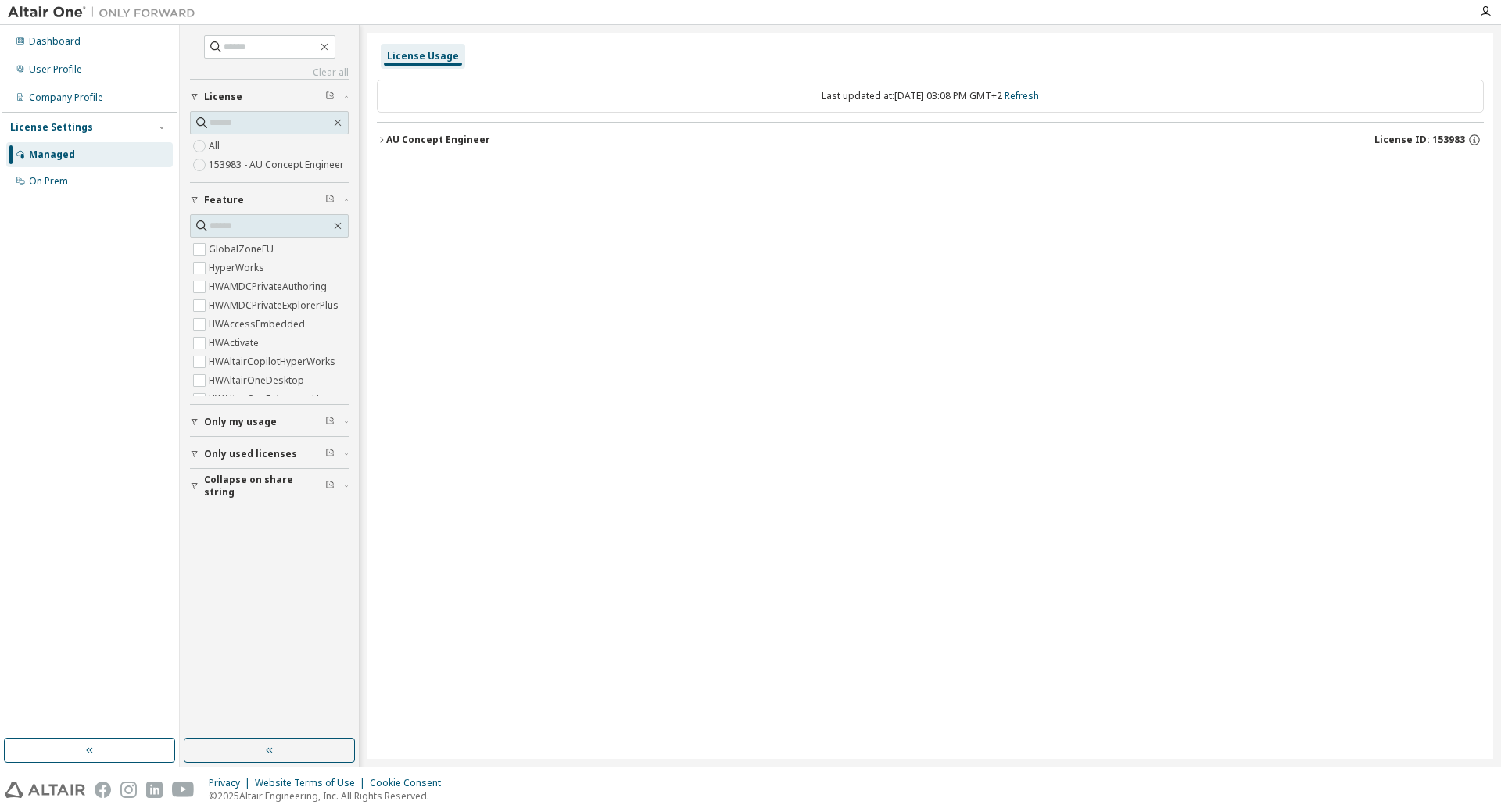
click at [450, 134] on div "AU Concept Engineer" at bounding box center [438, 140] width 104 height 12
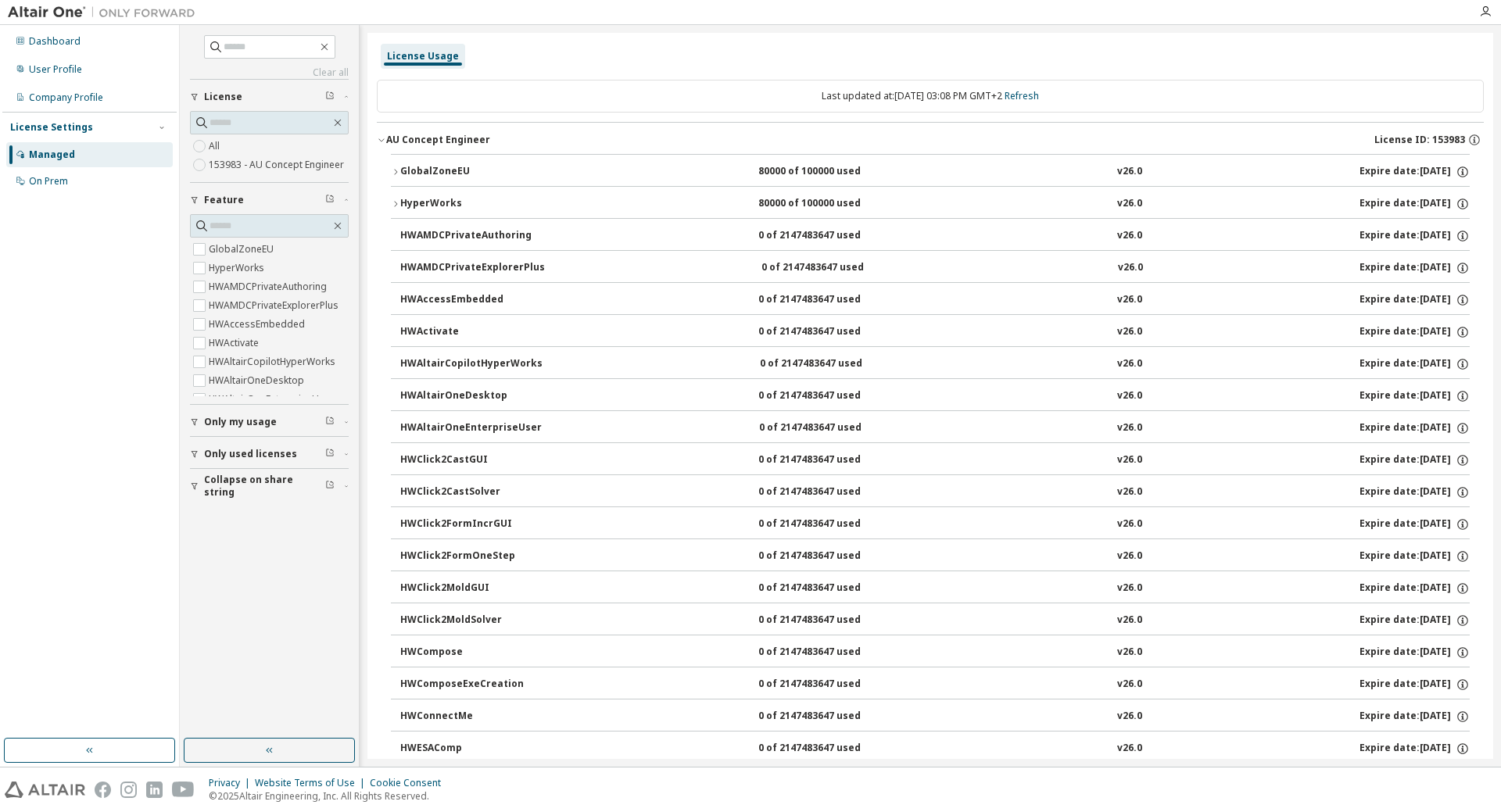
click at [418, 167] on div "GlobalZoneEU" at bounding box center [471, 172] width 141 height 14
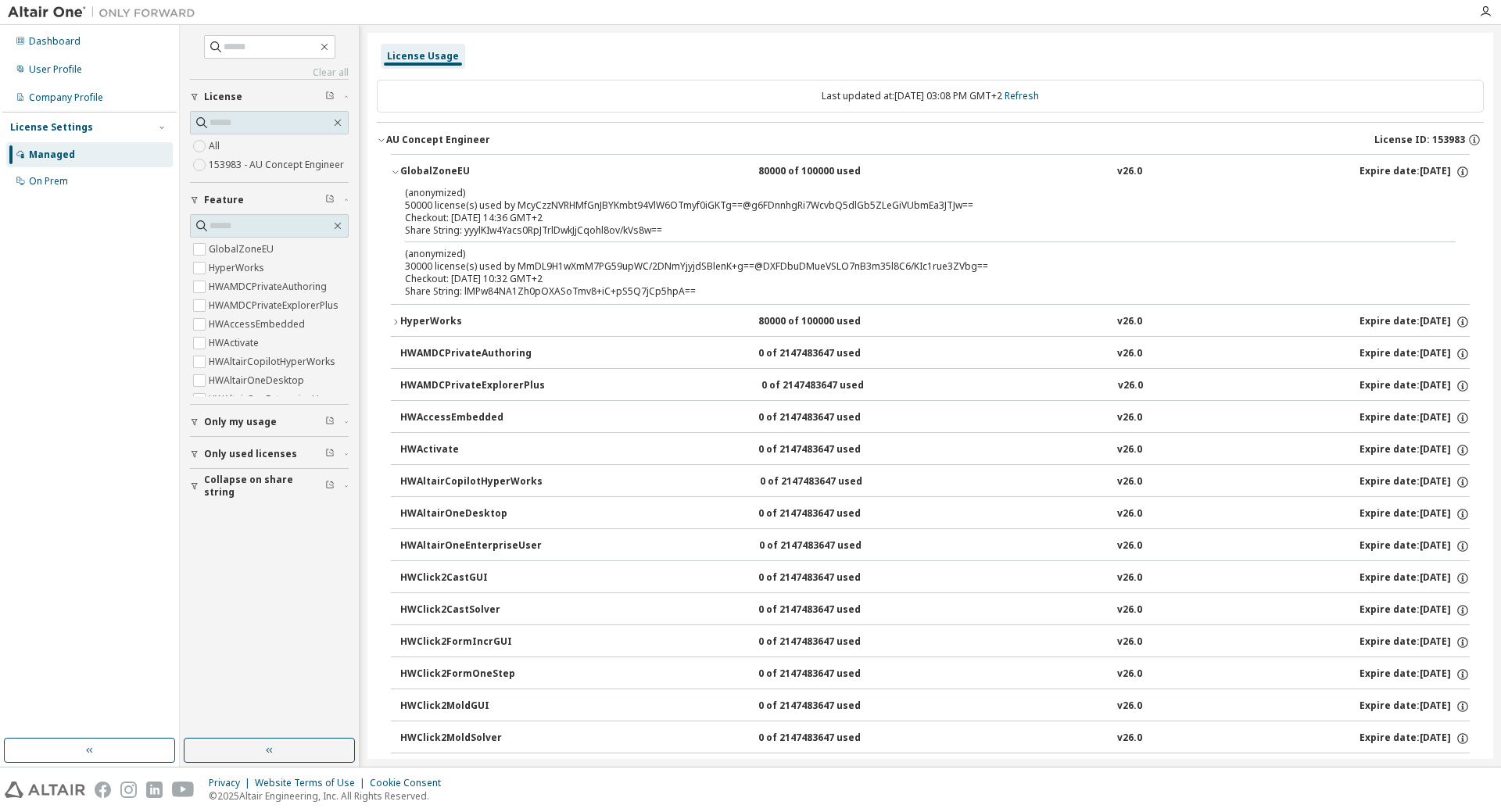
click at [423, 320] on div "HyperWorks" at bounding box center [471, 322] width 141 height 14
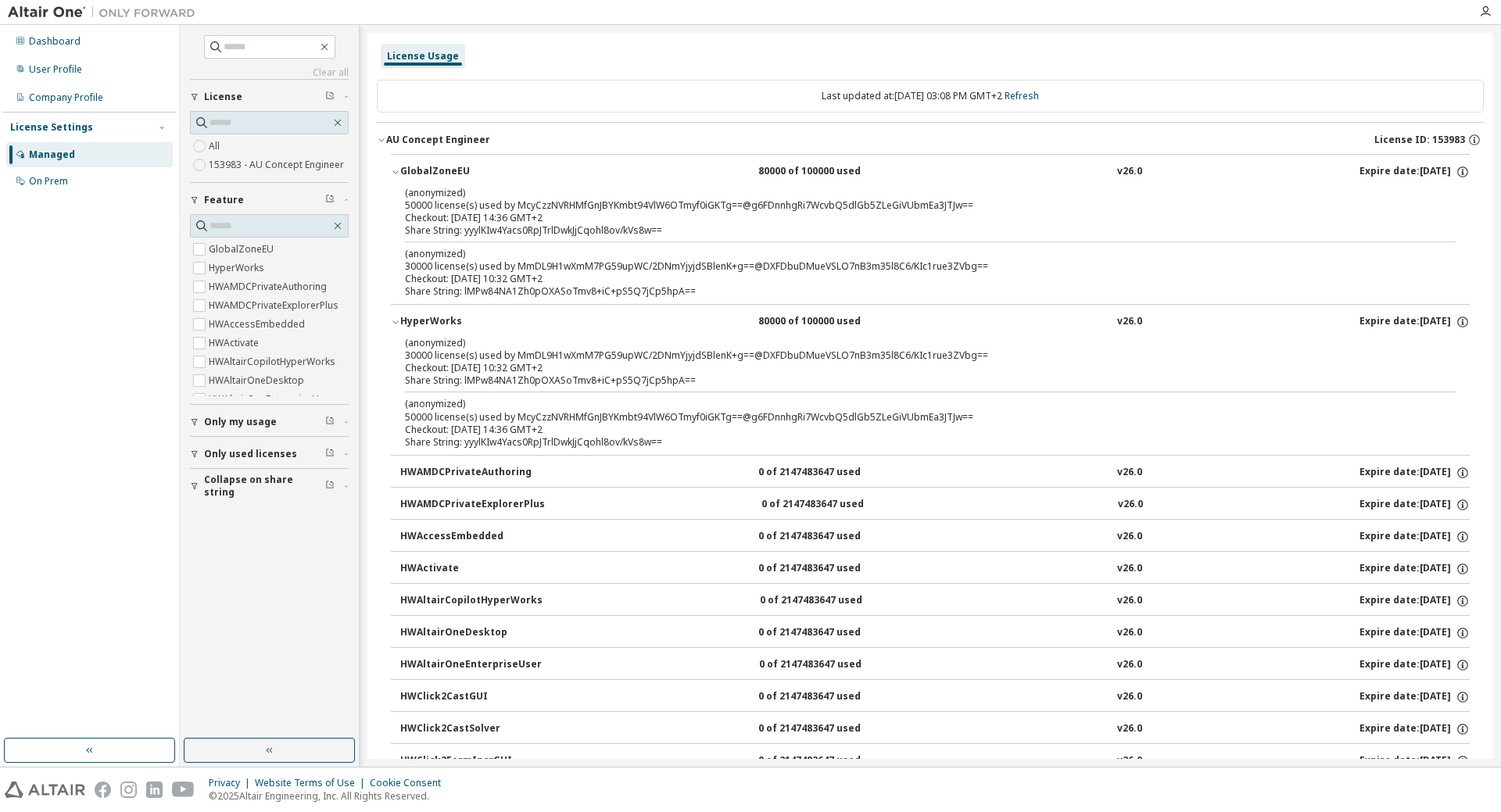
drag, startPoint x: 579, startPoint y: 367, endPoint x: 441, endPoint y: 367, distance: 138.0
click at [441, 367] on div "Checkout: [DATE] 10:32 GMT+2" at bounding box center [912, 368] width 1013 height 12
drag, startPoint x: 558, startPoint y: 276, endPoint x: 462, endPoint y: 279, distance: 96.0
click at [462, 279] on div "Checkout: [DATE] 10:32 GMT+2" at bounding box center [912, 279] width 1013 height 12
click at [538, 266] on div "(anonymized) 30000 license(s) used by MmDL9H1wXmM7PG59upWC/2DNmYjyjdSBlenK+g==@…" at bounding box center [912, 260] width 1013 height 26
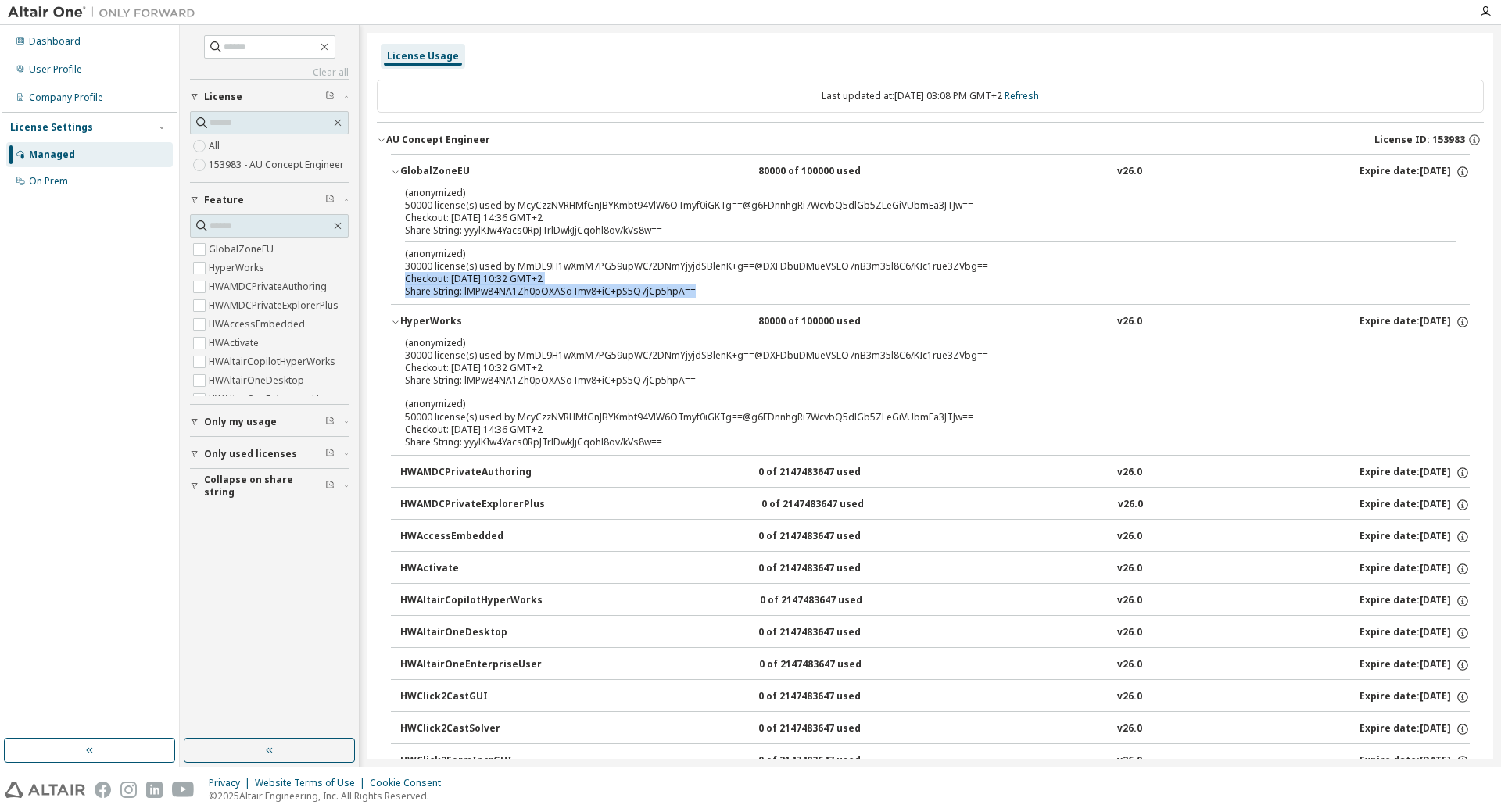
drag, startPoint x: 1003, startPoint y: 265, endPoint x: 775, endPoint y: 286, distance: 229.0
click at [775, 286] on div "(anonymized) 30000 license(s) used by MmDL9H1wXmM7PG59upWC/2DNmYjyjdSBlenK+g==@…" at bounding box center [912, 272] width 1013 height 51
click at [745, 288] on div "Share String: lMPw84NA1Zh0pOXASoTmv8+iC+pS5Q7jCp5hpA==" at bounding box center [912, 291] width 1013 height 12
click at [1461, 322] on icon "button" at bounding box center [1463, 322] width 14 height 14
click at [1459, 322] on icon "button" at bounding box center [1463, 322] width 11 height 11
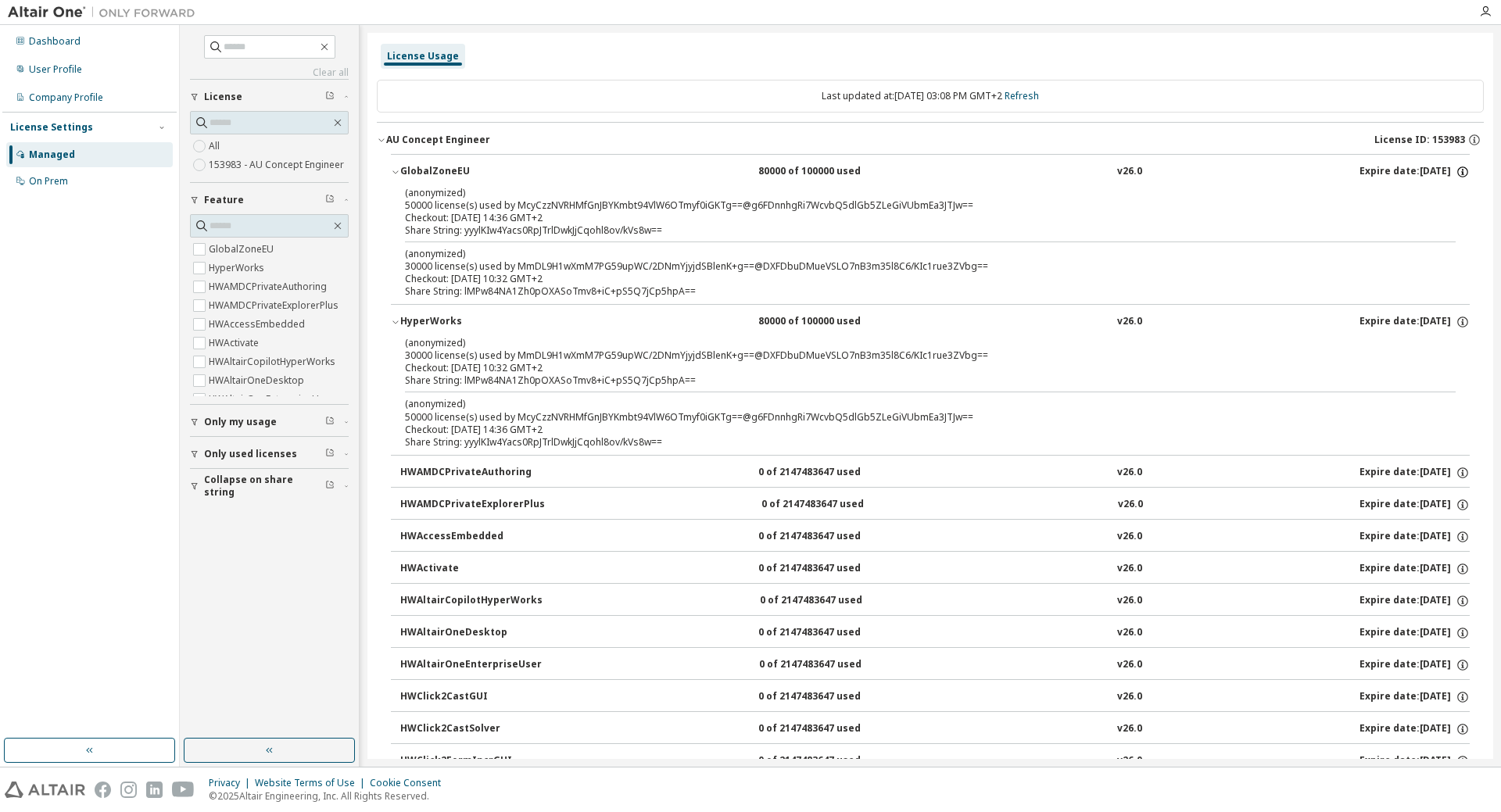
click at [1461, 172] on icon "button" at bounding box center [1462, 173] width 2 height 4
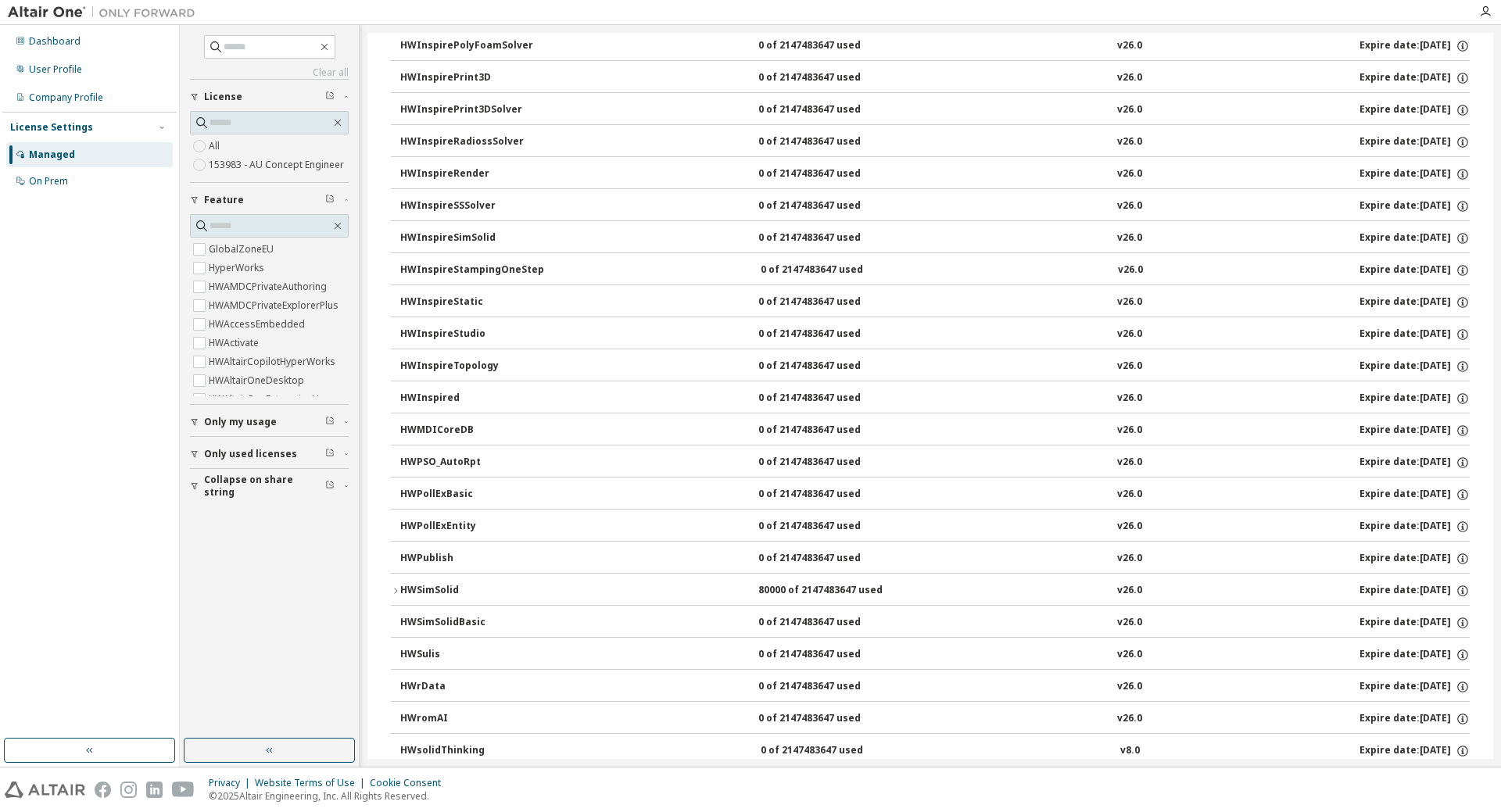
scroll to position [2545, 0]
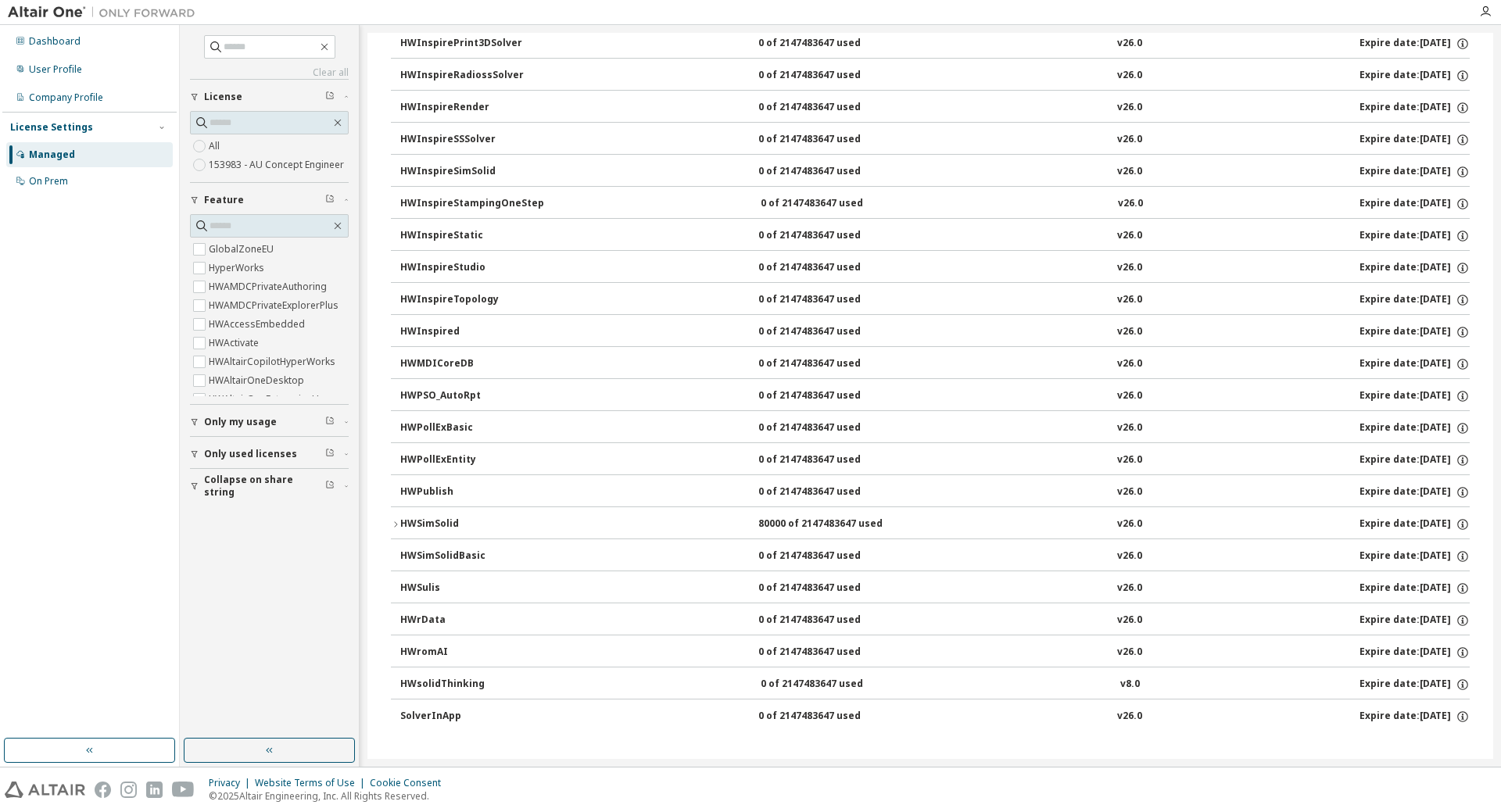
click at [397, 521] on icon "button" at bounding box center [395, 524] width 9 height 9
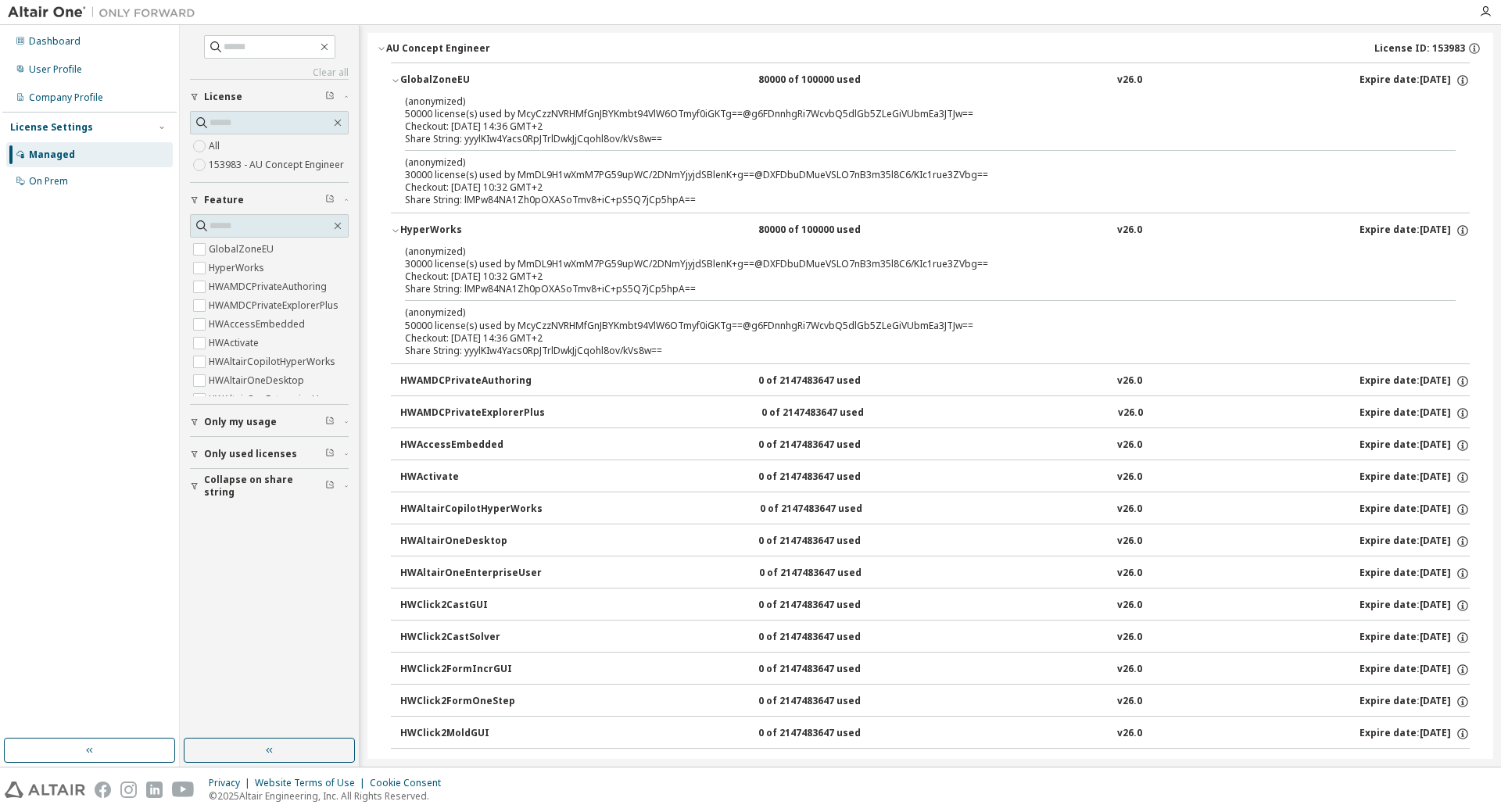
scroll to position [0, 0]
